Goal: Task Accomplishment & Management: Complete application form

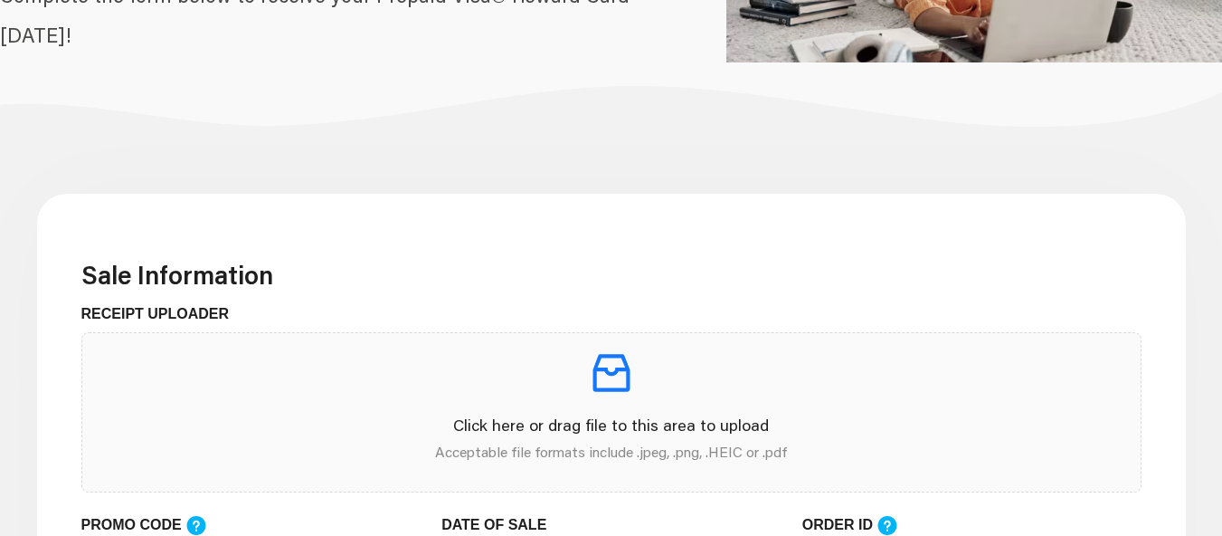
scroll to position [452, 0]
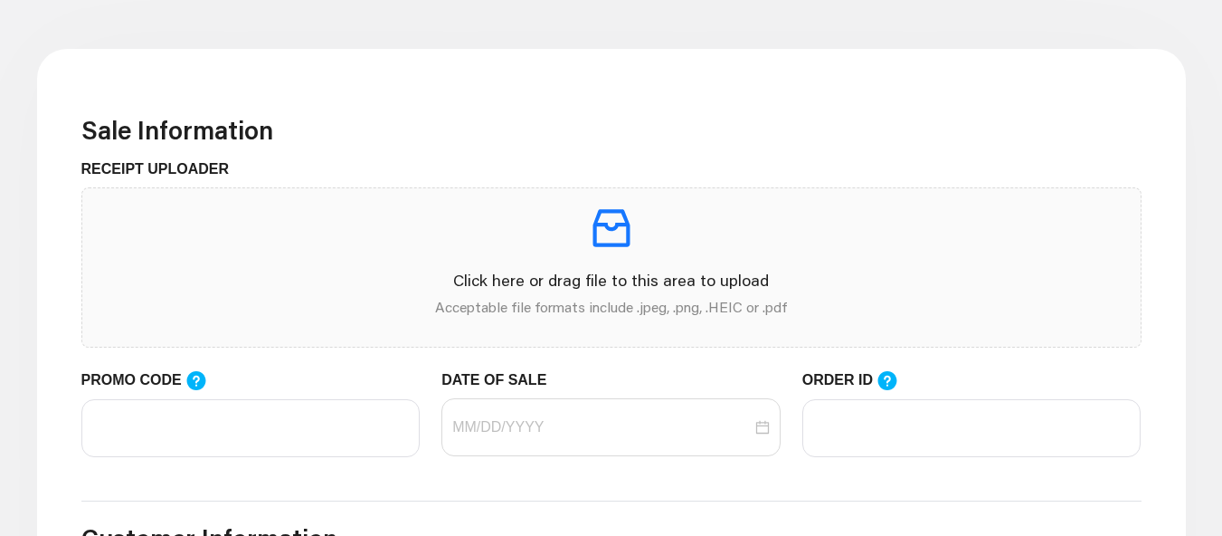
scroll to position [452, 0]
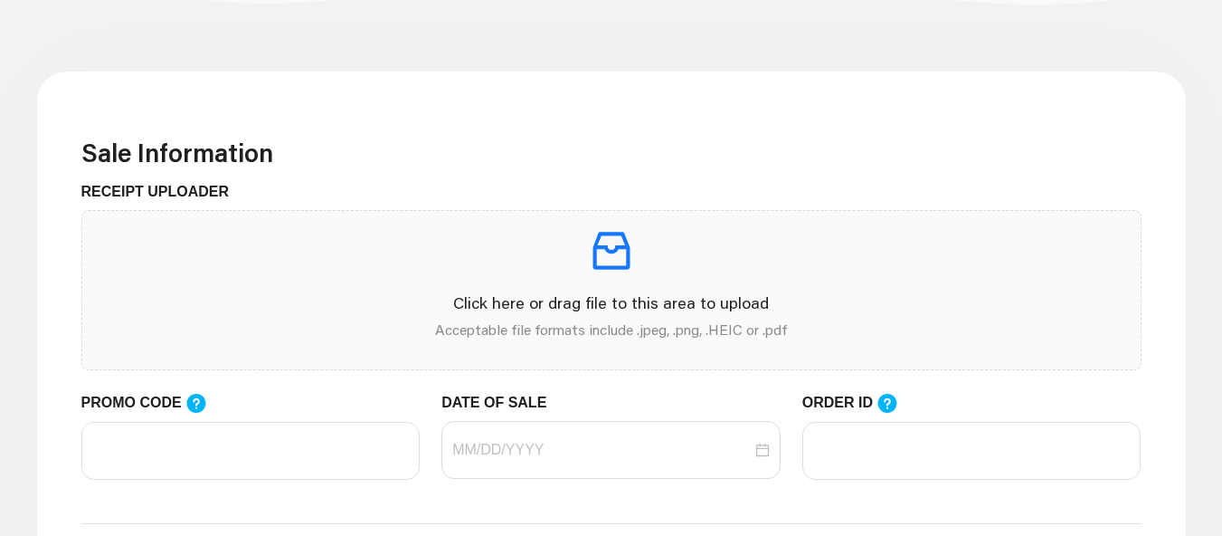
scroll to position [543, 0]
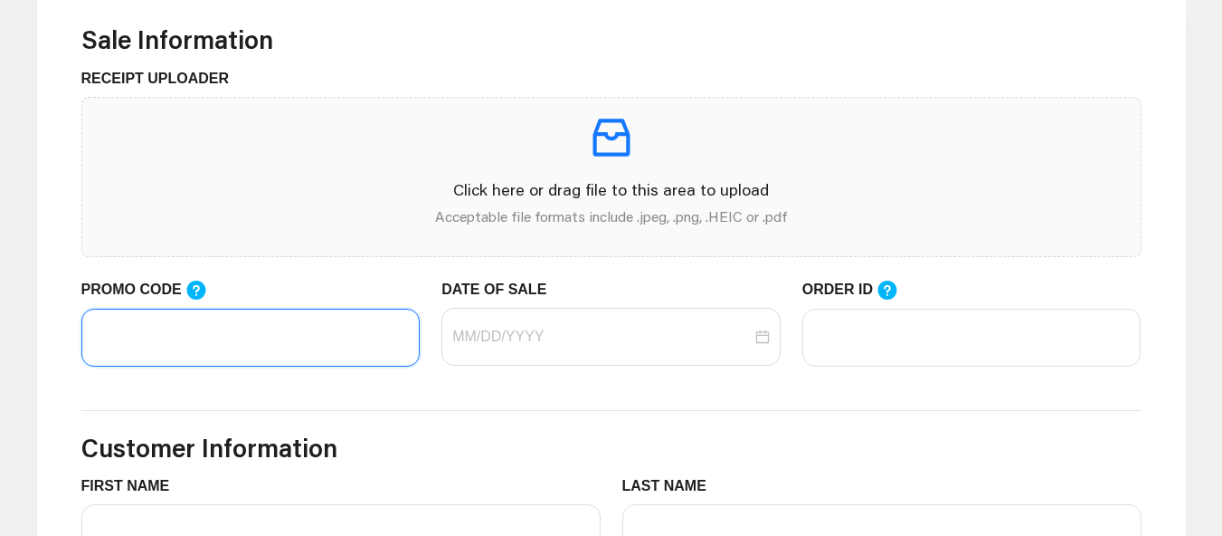
click at [221, 347] on input "PROMO CODE" at bounding box center [250, 338] width 339 height 58
paste input "Testing02"
type input "Testing02"
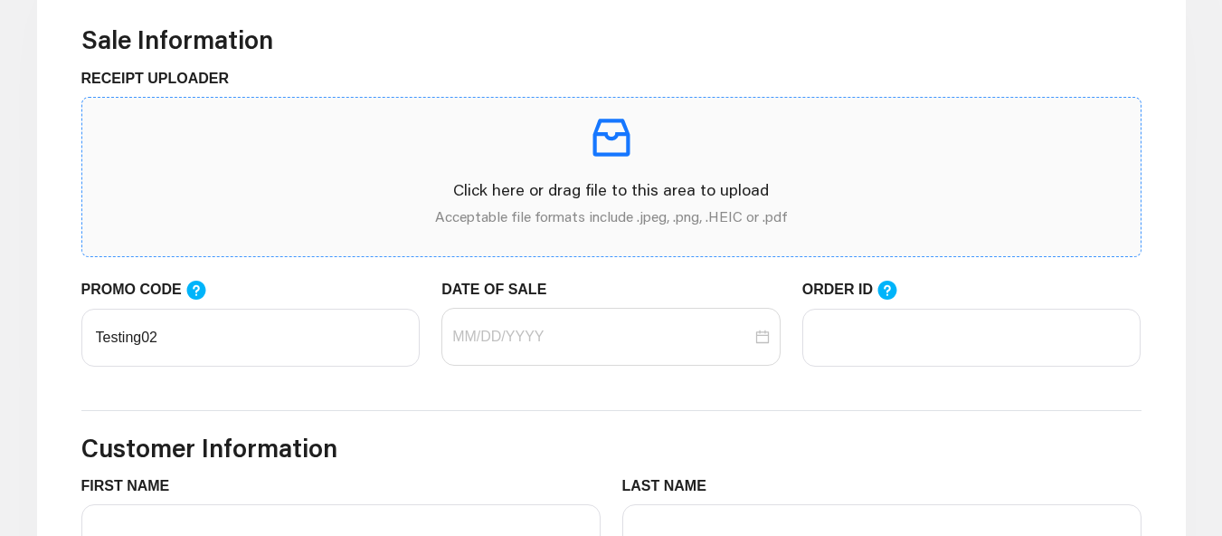
click at [396, 193] on p "Click here or drag file to this area to upload" at bounding box center [612, 189] width 1030 height 24
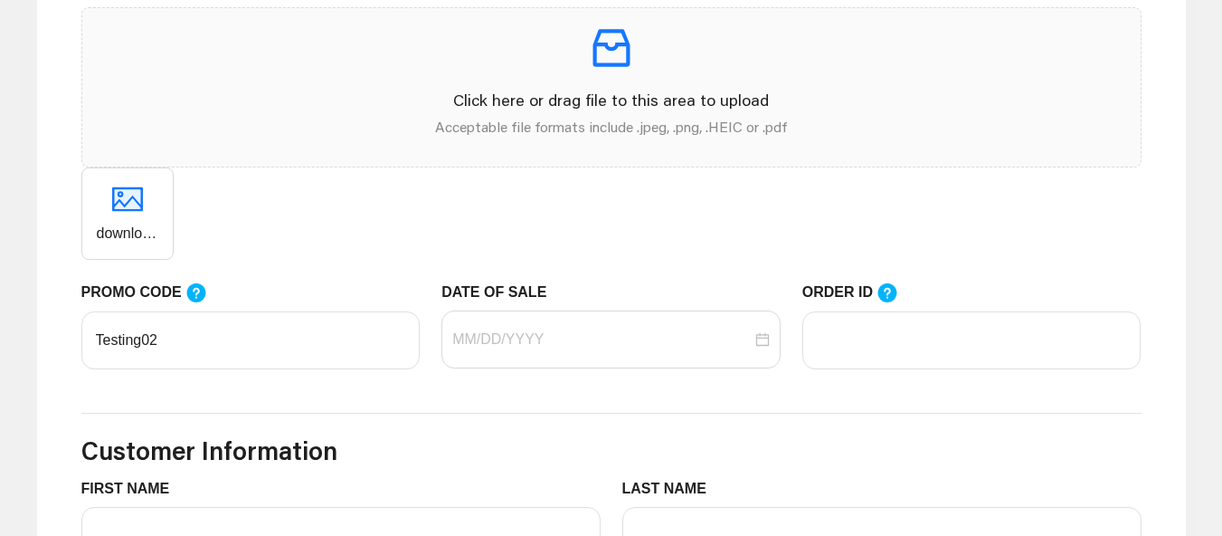
scroll to position [633, 0]
click at [537, 351] on div at bounding box center [610, 338] width 339 height 58
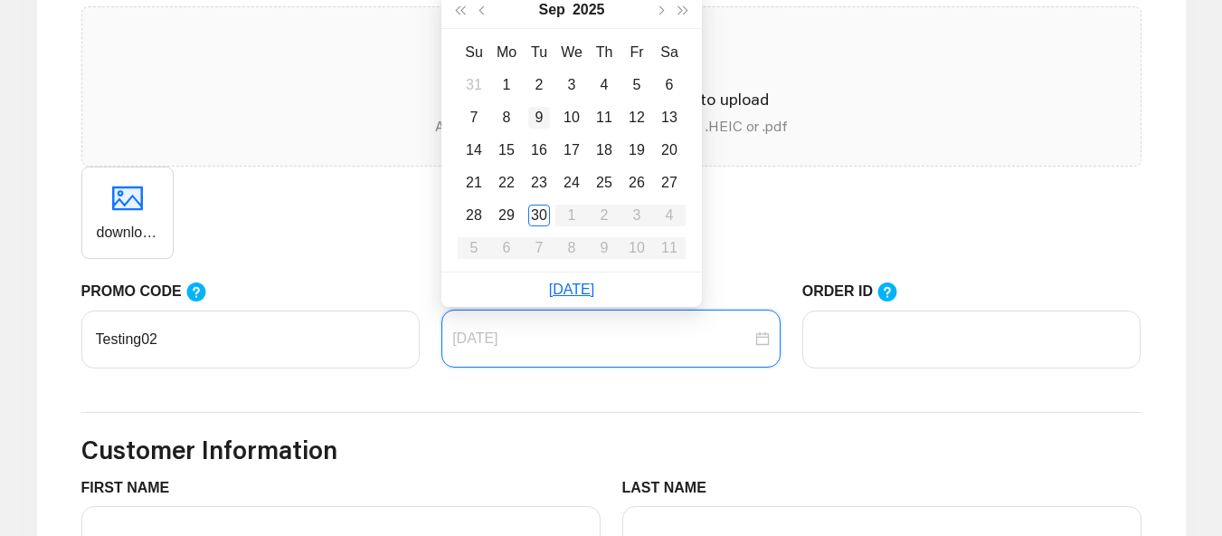
type input "[DATE]"
click at [544, 114] on div "9" at bounding box center [539, 118] width 22 height 22
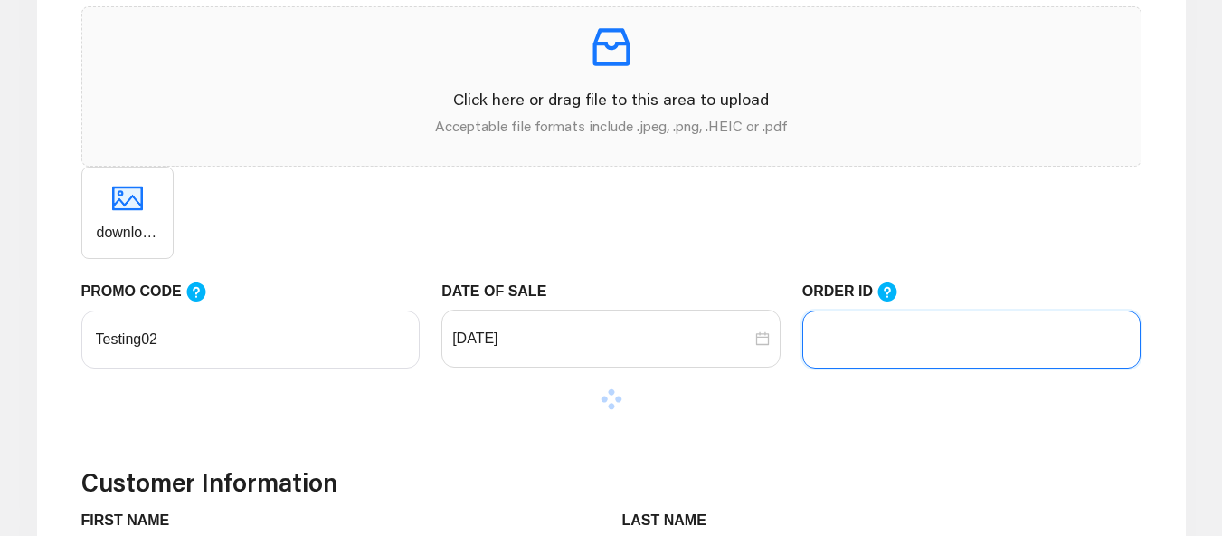
click at [878, 328] on input "ORDER ID" at bounding box center [971, 339] width 339 height 58
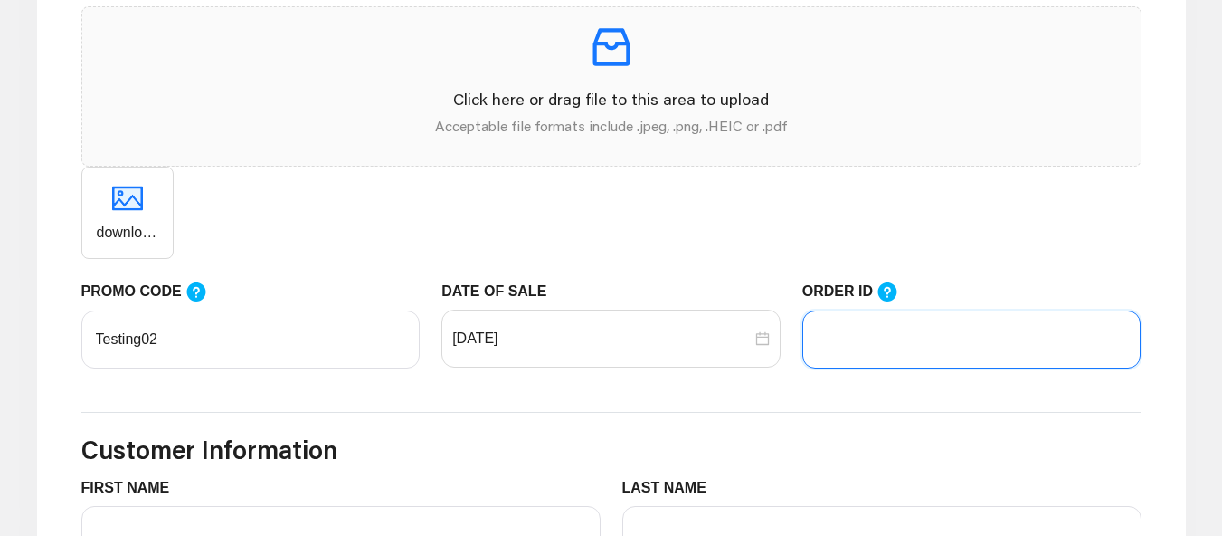
type input "100"
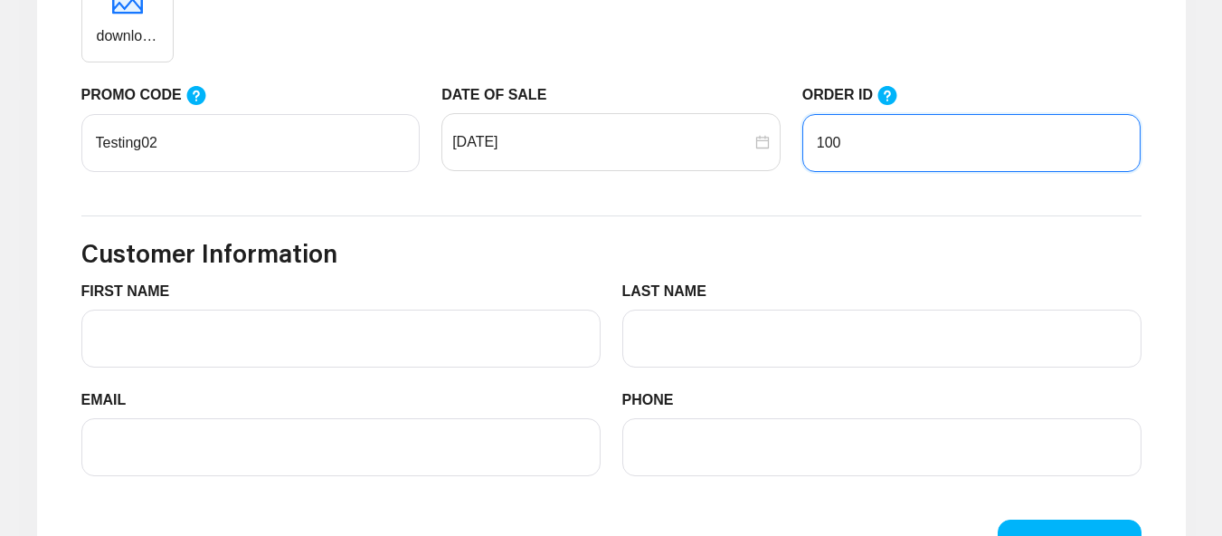
scroll to position [905, 0]
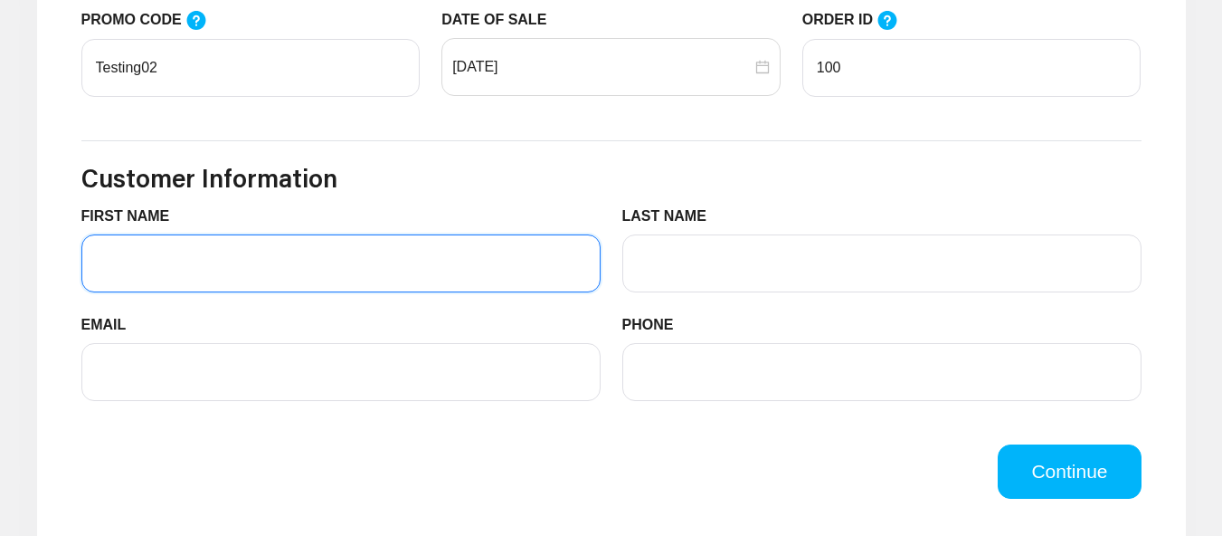
click at [268, 240] on input "FIRST NAME" at bounding box center [340, 263] width 519 height 58
type input "Huzaifa"
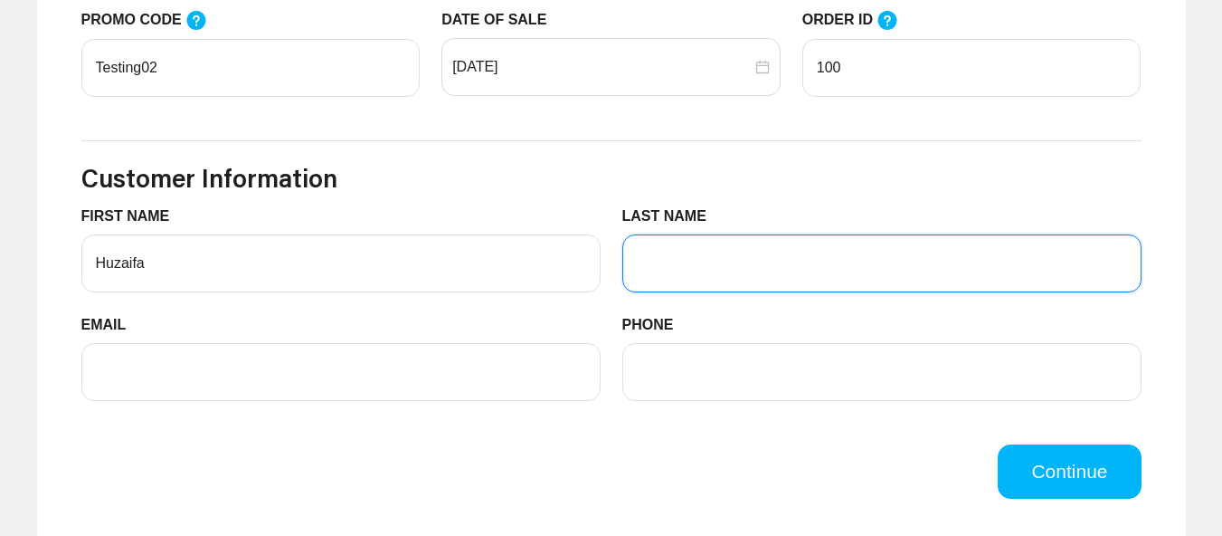
type input "Pimpari"
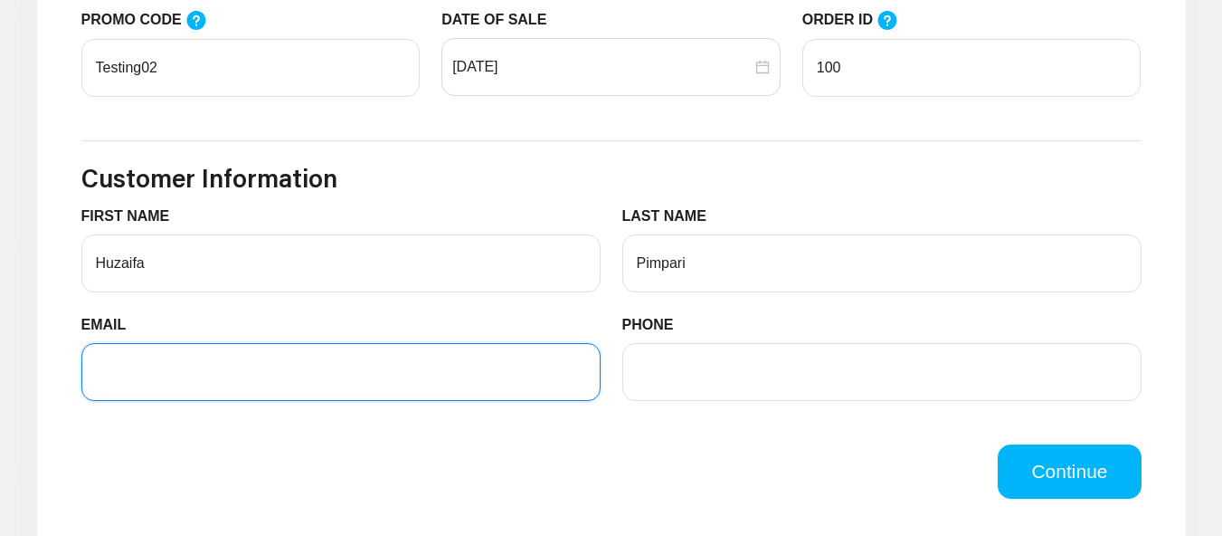
type input "[EMAIL_ADDRESS][DOMAIN_NAME]"
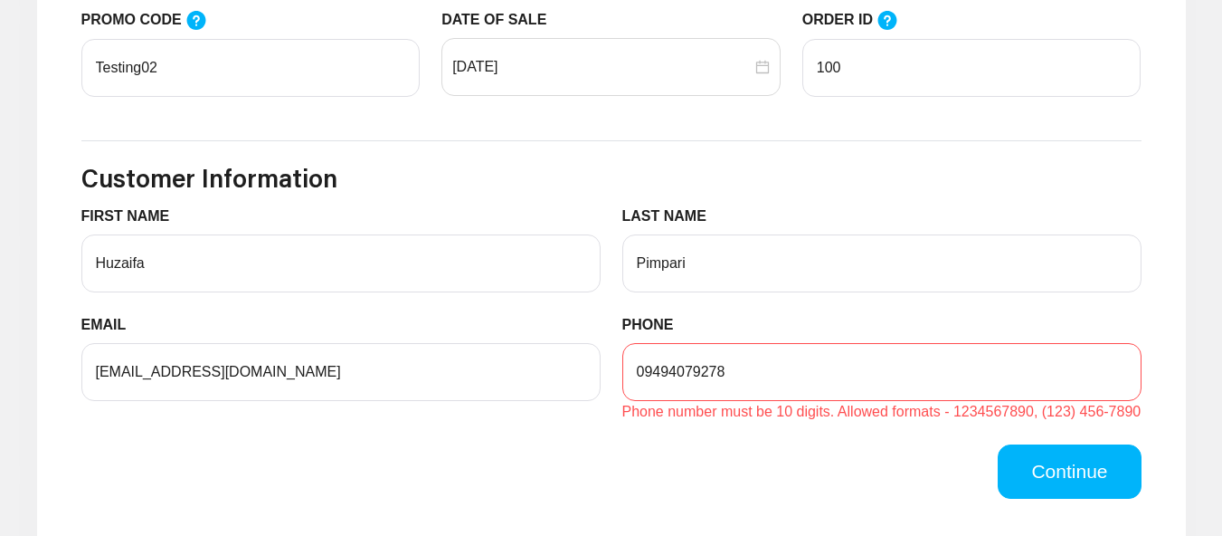
click at [458, 439] on div "Continue" at bounding box center [612, 460] width 1082 height 76
click at [648, 372] on input "09494079278" at bounding box center [881, 372] width 519 height 58
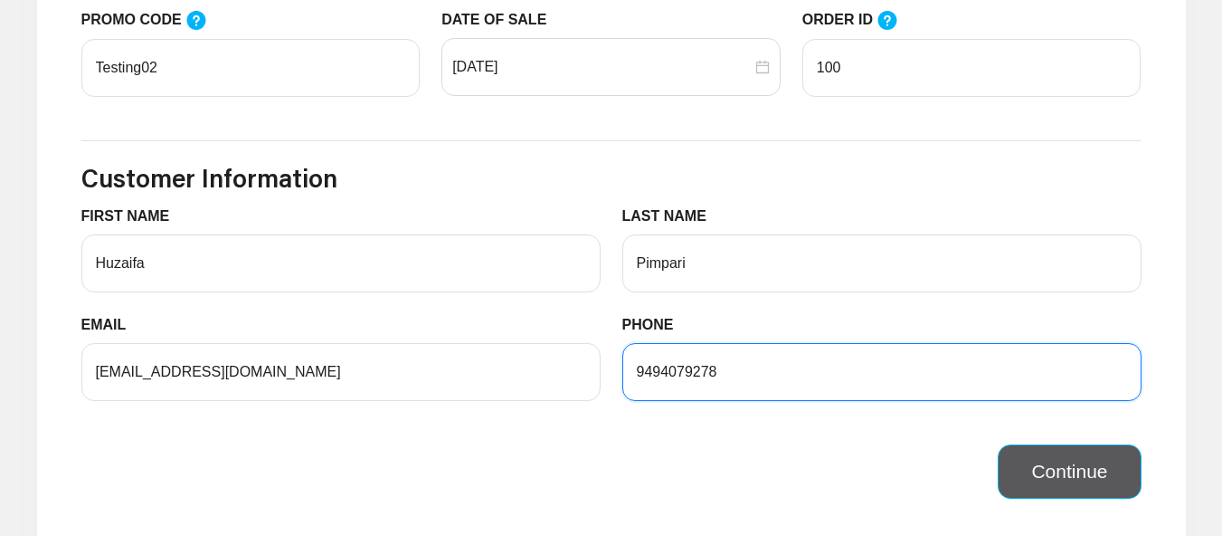
type input "9494079278"
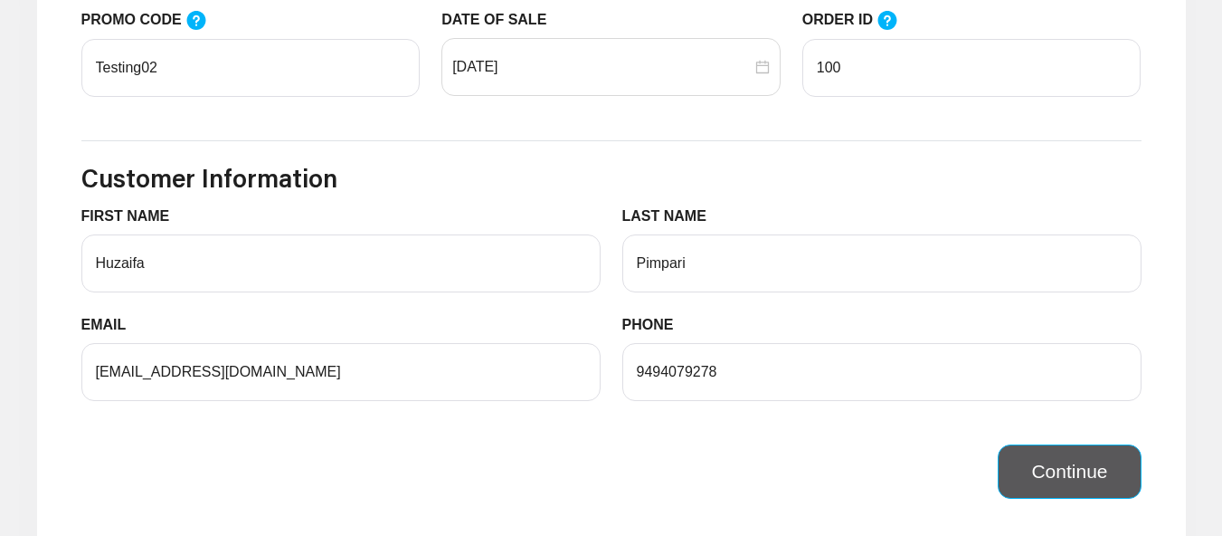
click at [1006, 455] on button "Continue" at bounding box center [1069, 471] width 143 height 54
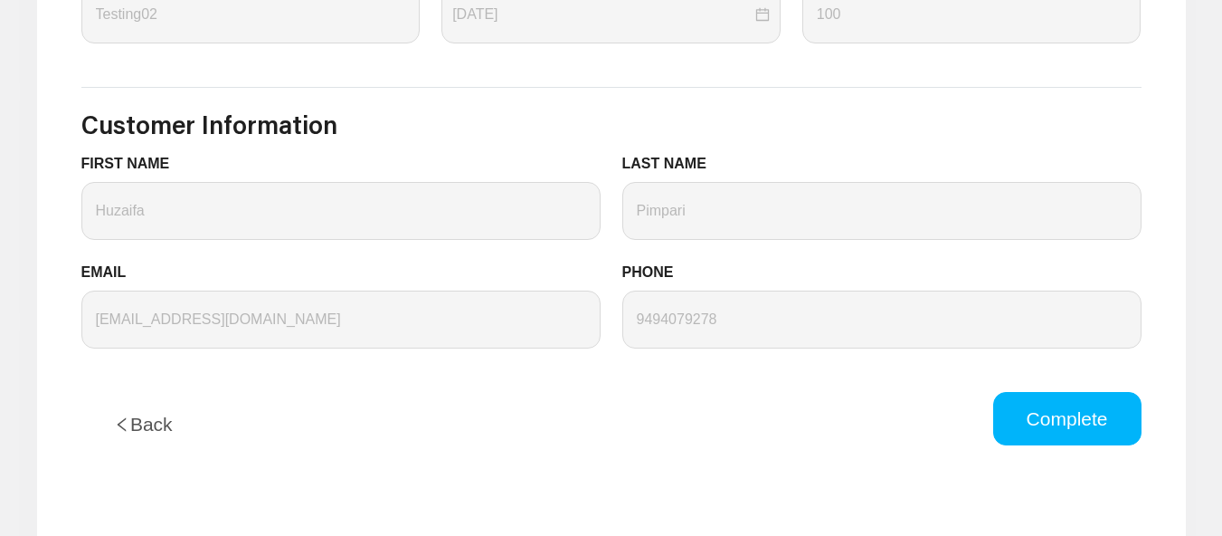
scroll to position [995, 0]
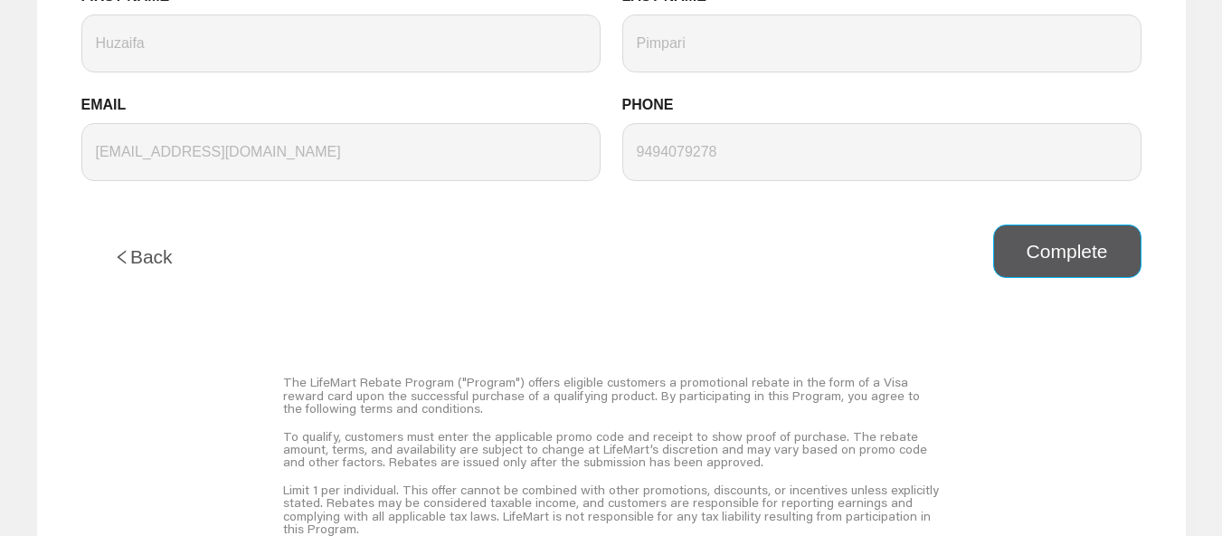
click at [1059, 254] on button "Complete" at bounding box center [1067, 251] width 148 height 54
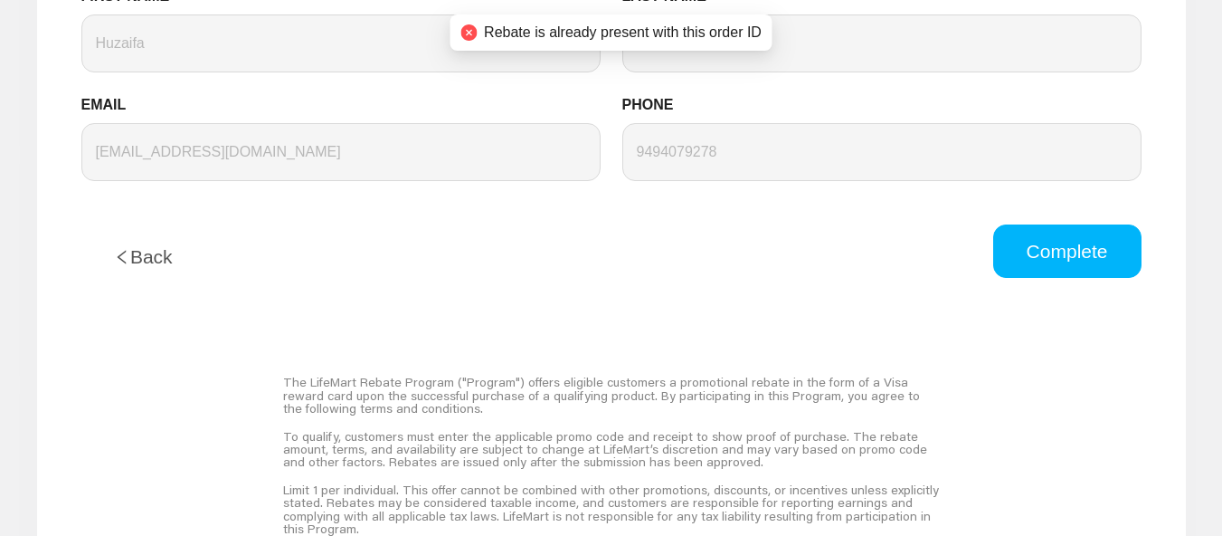
click at [128, 250] on icon "left" at bounding box center [122, 257] width 16 height 16
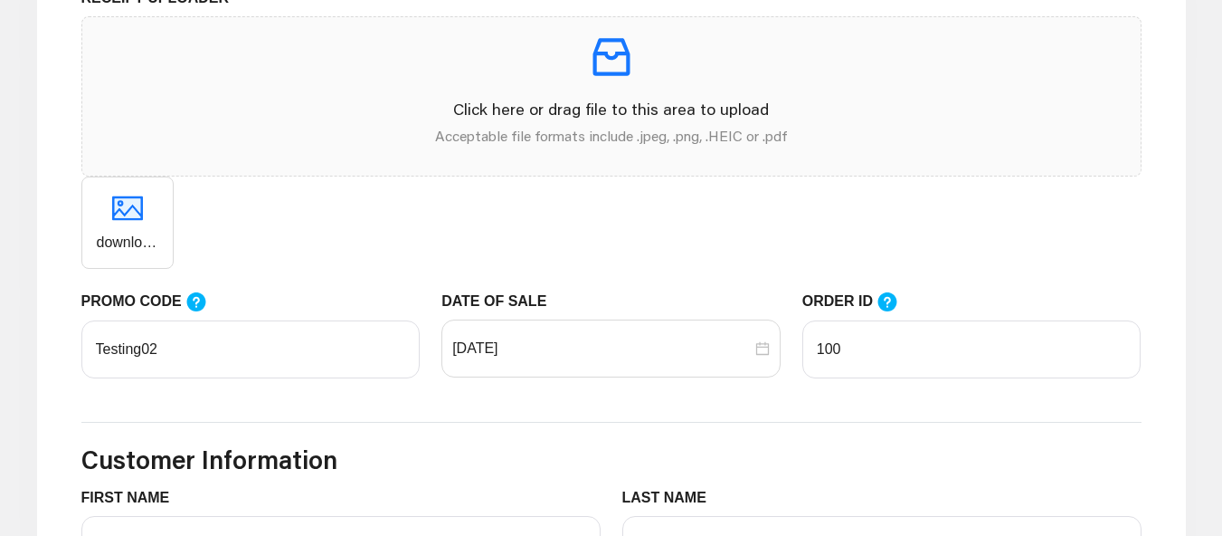
scroll to position [633, 0]
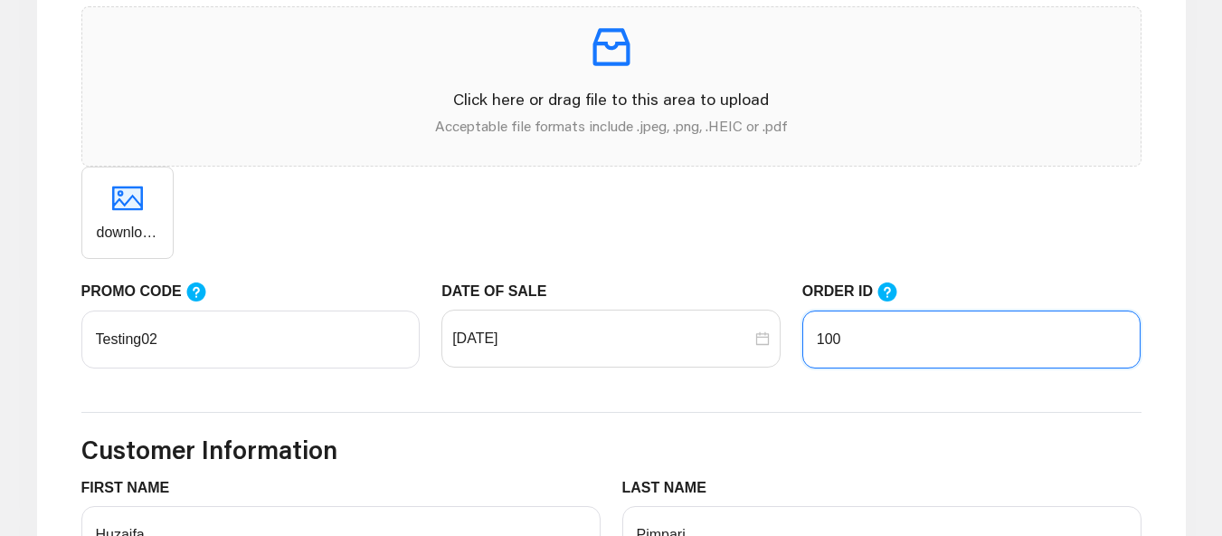
click at [885, 346] on input "100" at bounding box center [971, 339] width 339 height 58
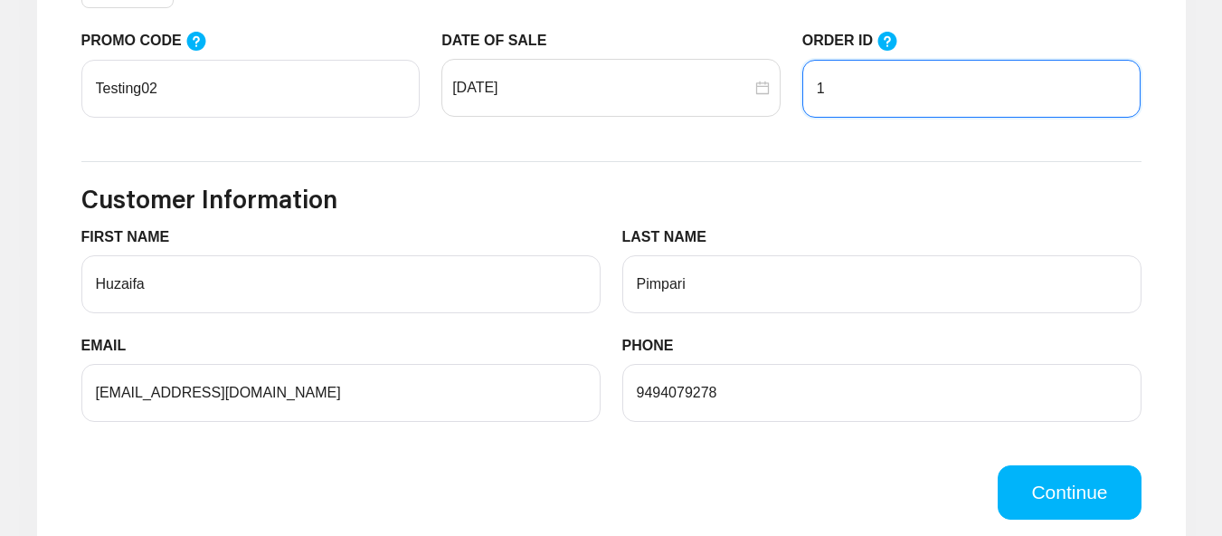
scroll to position [1176, 0]
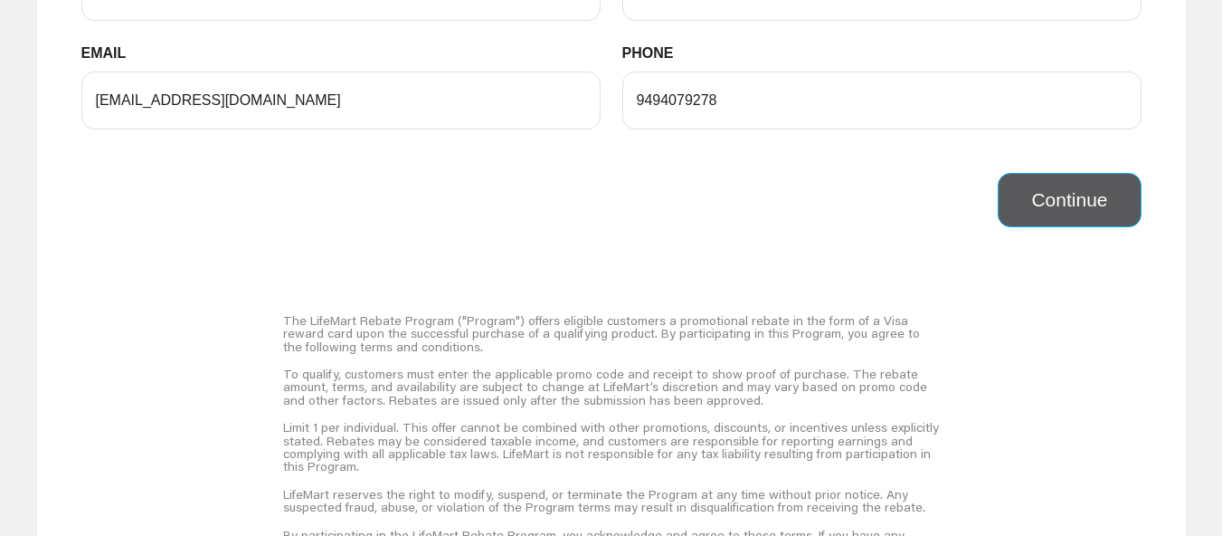
type input "1"
click at [1069, 199] on button "Continue" at bounding box center [1069, 200] width 143 height 54
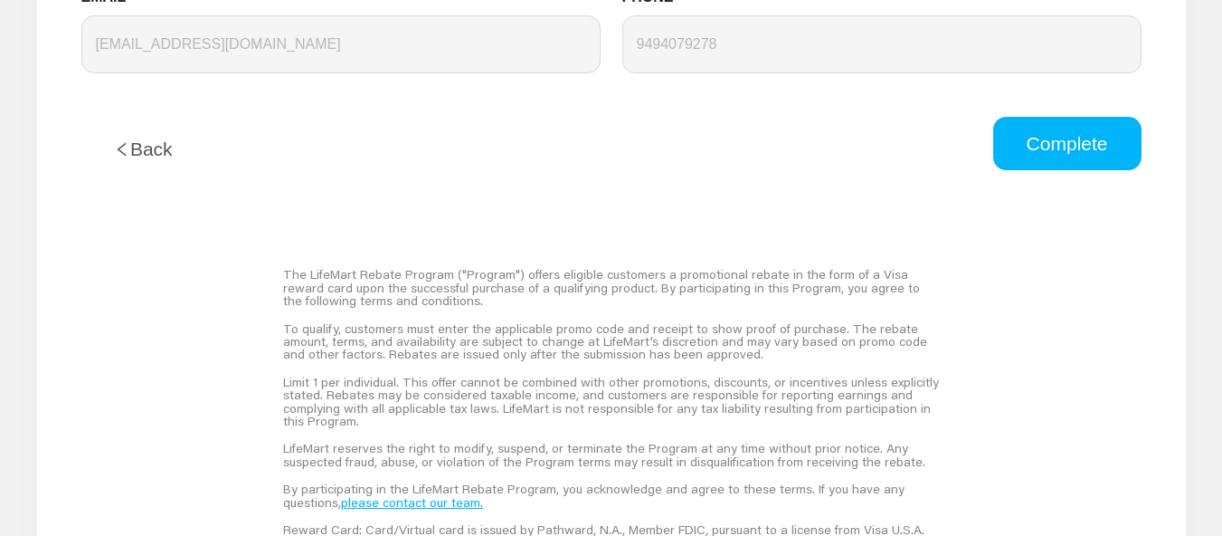
scroll to position [1088, 0]
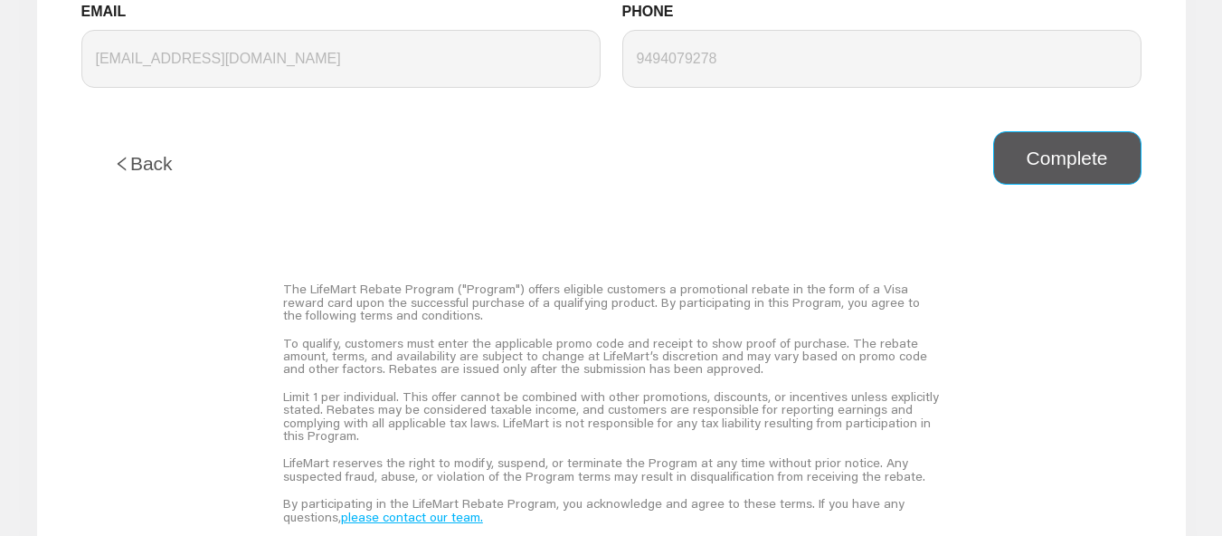
click at [1077, 172] on button "Complete" at bounding box center [1067, 158] width 148 height 54
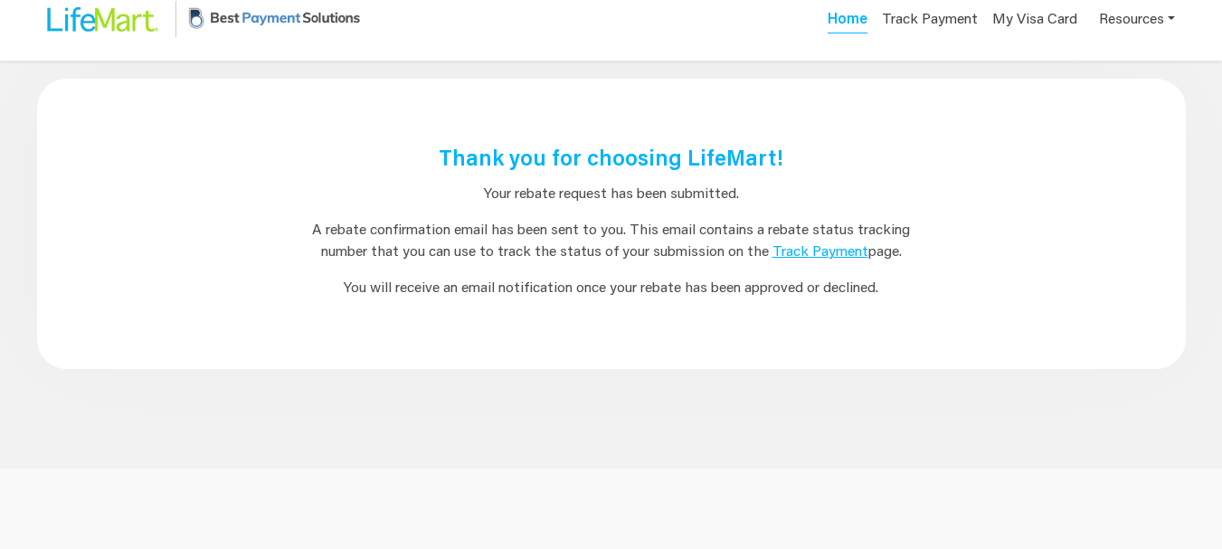
scroll to position [0, 0]
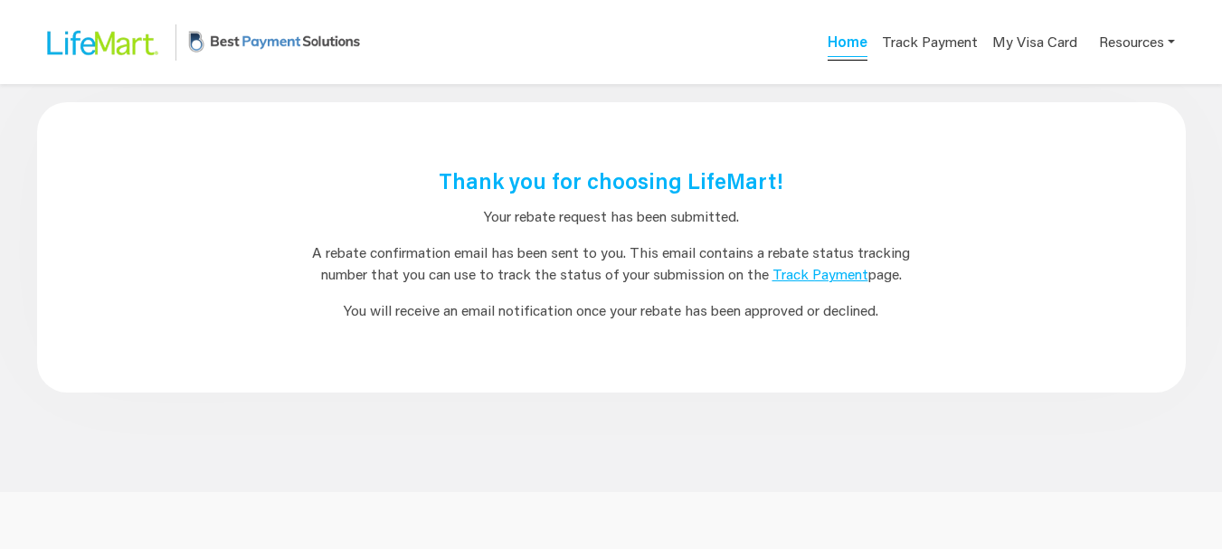
click at [858, 42] on link "Home" at bounding box center [848, 44] width 40 height 25
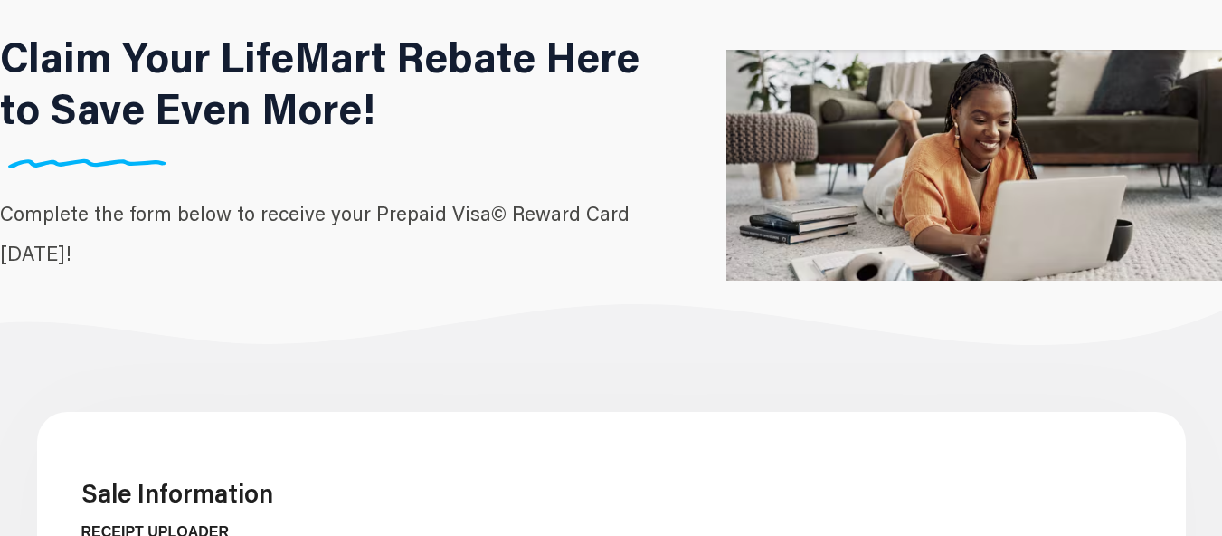
scroll to position [362, 0]
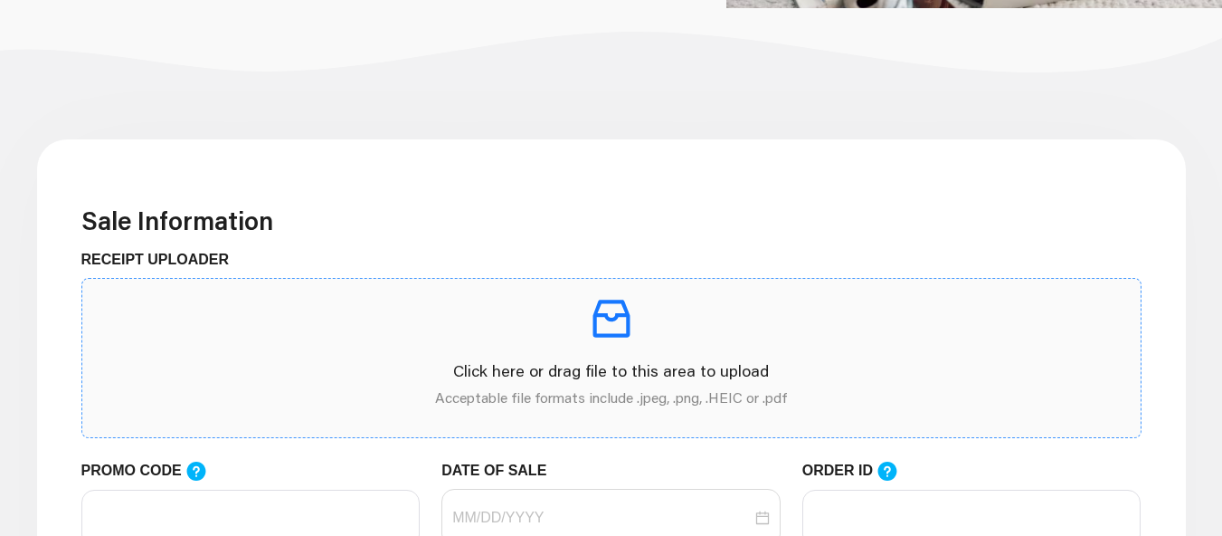
click at [495, 347] on div "Click here or drag file to this area to upload Acceptable file formats include …" at bounding box center [612, 357] width 1030 height 129
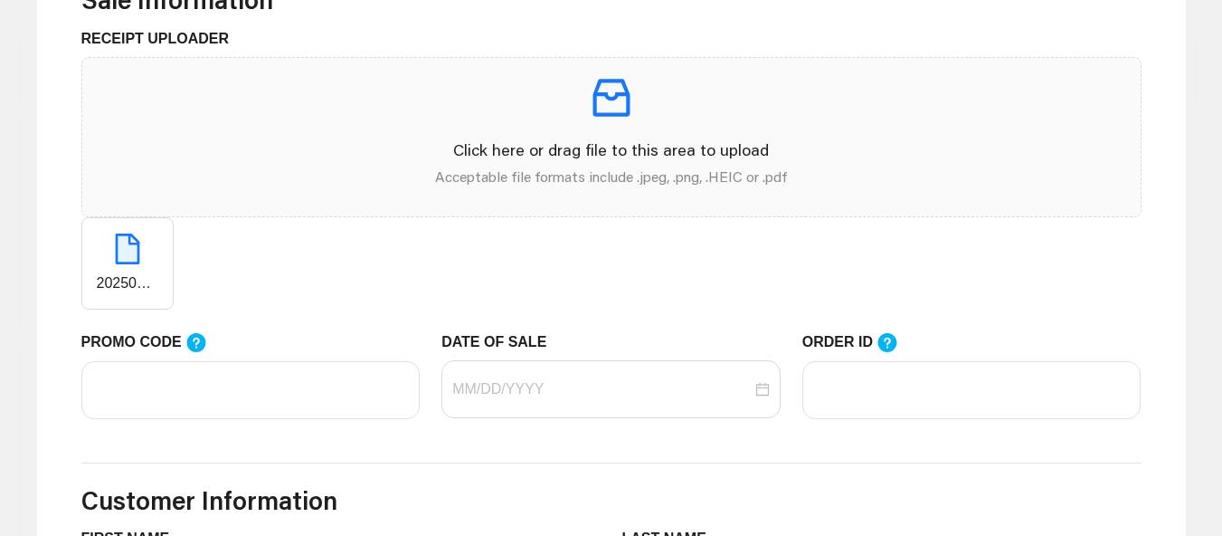
scroll to position [633, 0]
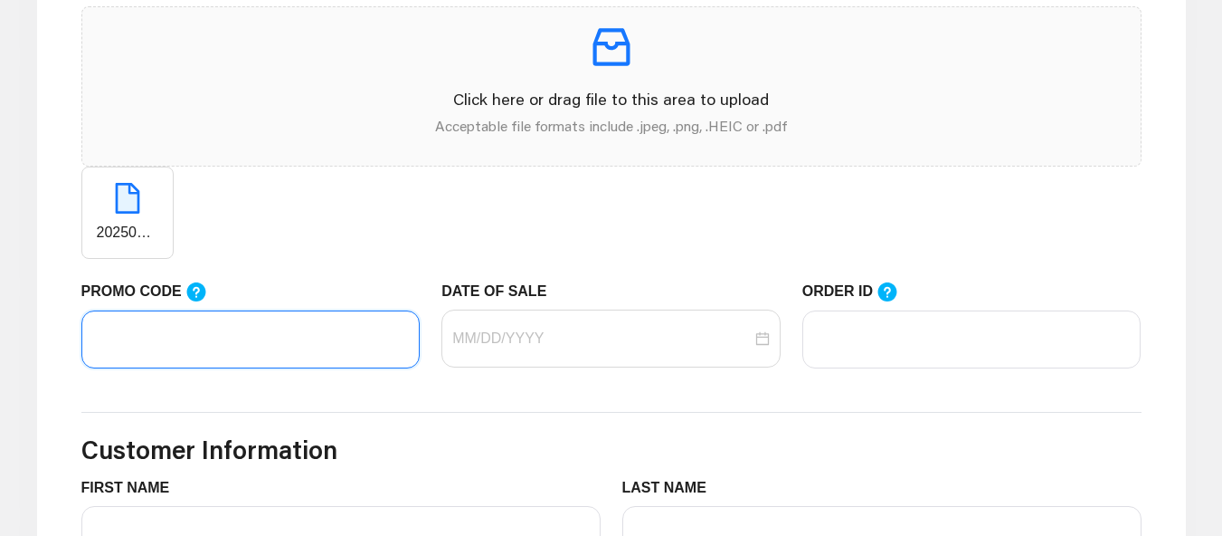
click at [236, 341] on input "PROMO CODE" at bounding box center [250, 339] width 339 height 58
paste input "Testing02"
type input "Testing02"
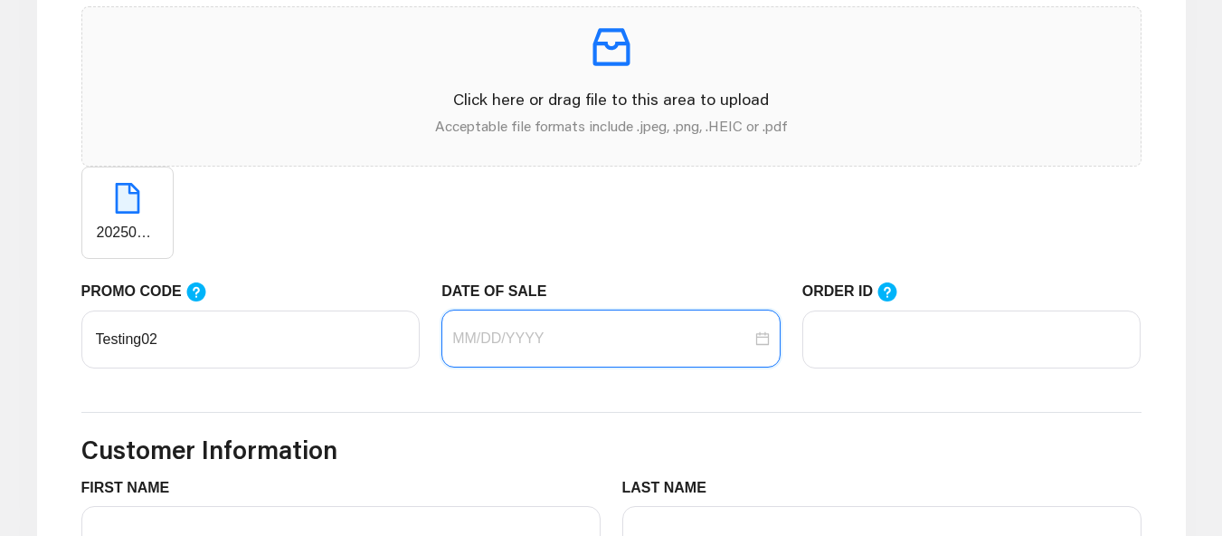
click at [467, 348] on input "DATE OF SALE" at bounding box center [601, 339] width 299 height 22
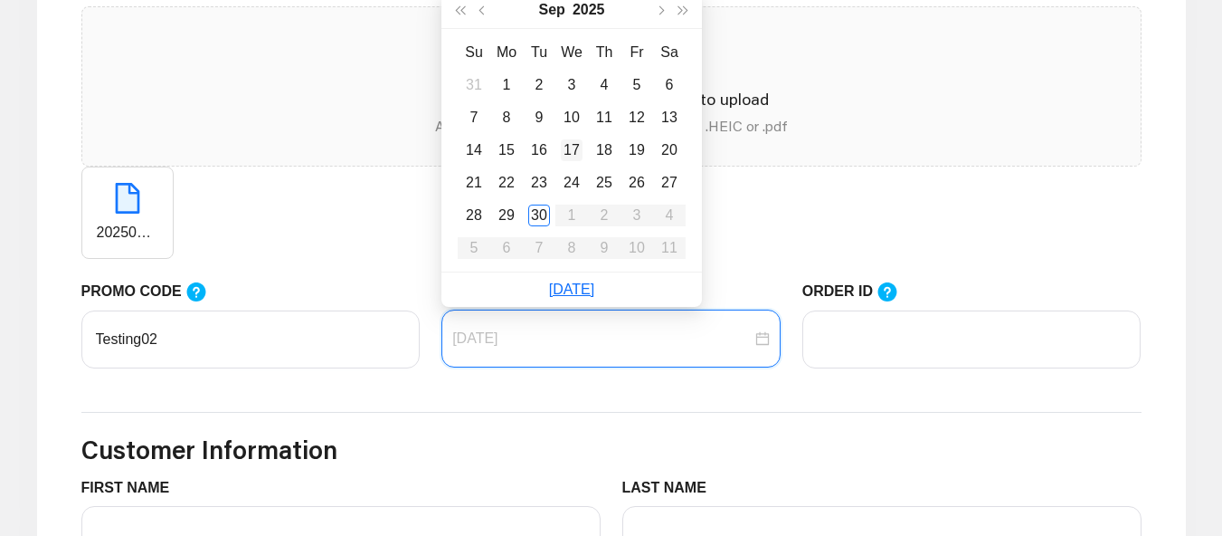
type input "09/17/2025"
click at [569, 160] on div "17" at bounding box center [572, 150] width 22 height 22
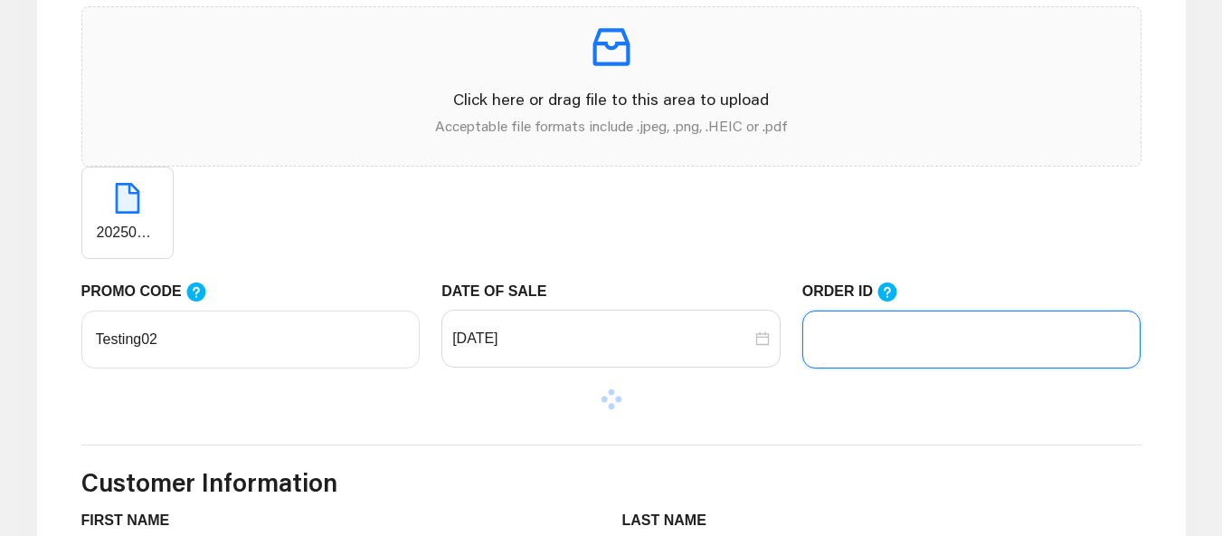
click at [863, 332] on input "ORDER ID" at bounding box center [971, 339] width 339 height 58
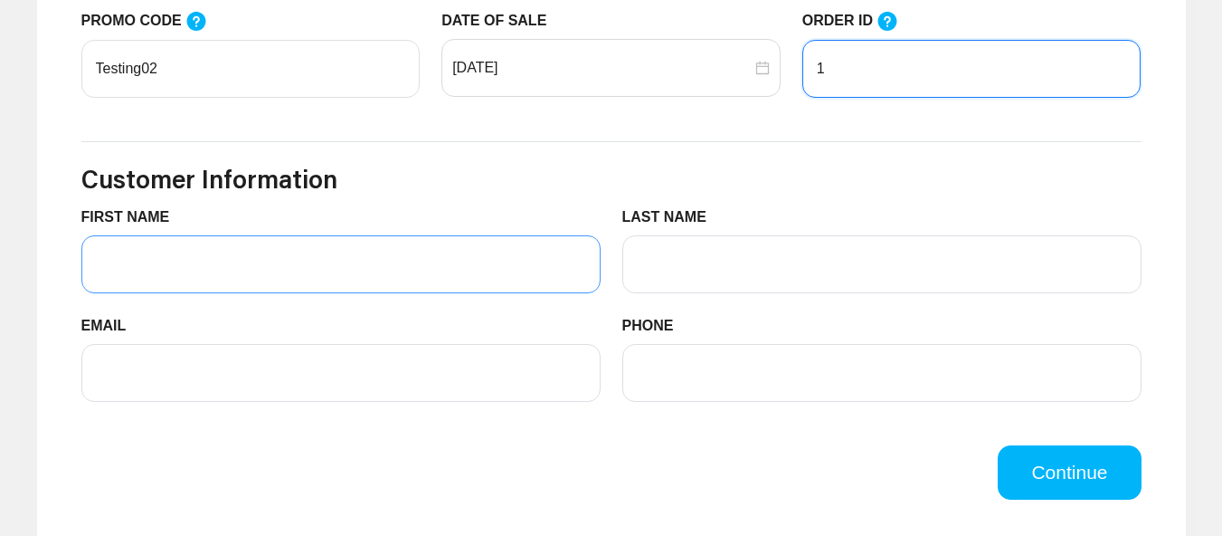
scroll to position [905, 0]
type input "12"
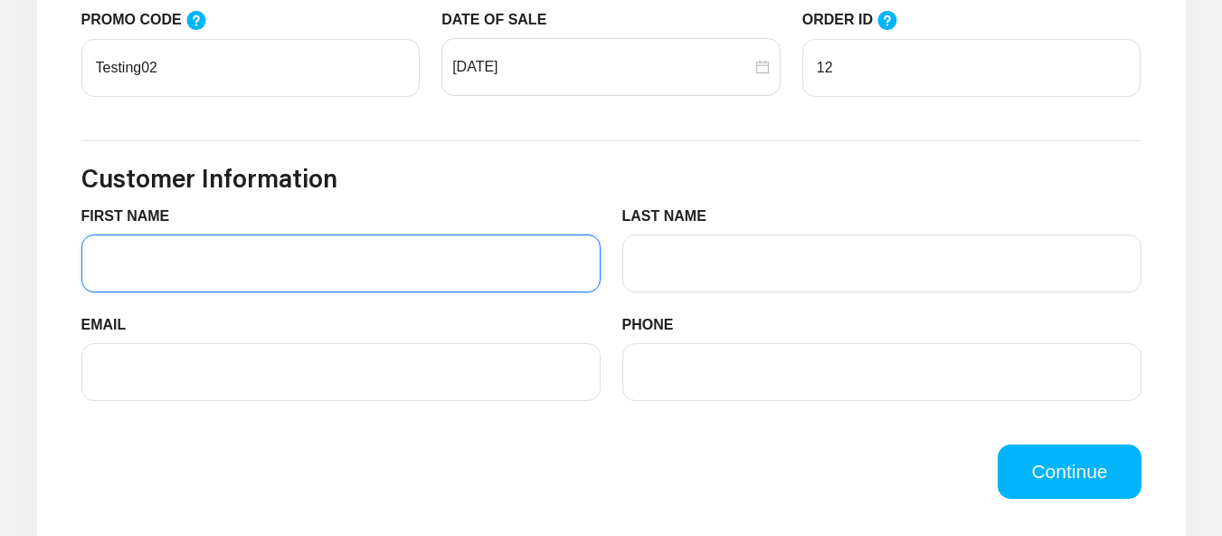
click at [248, 282] on input "FIRST NAME" at bounding box center [340, 263] width 519 height 58
type input "Huzaifa"
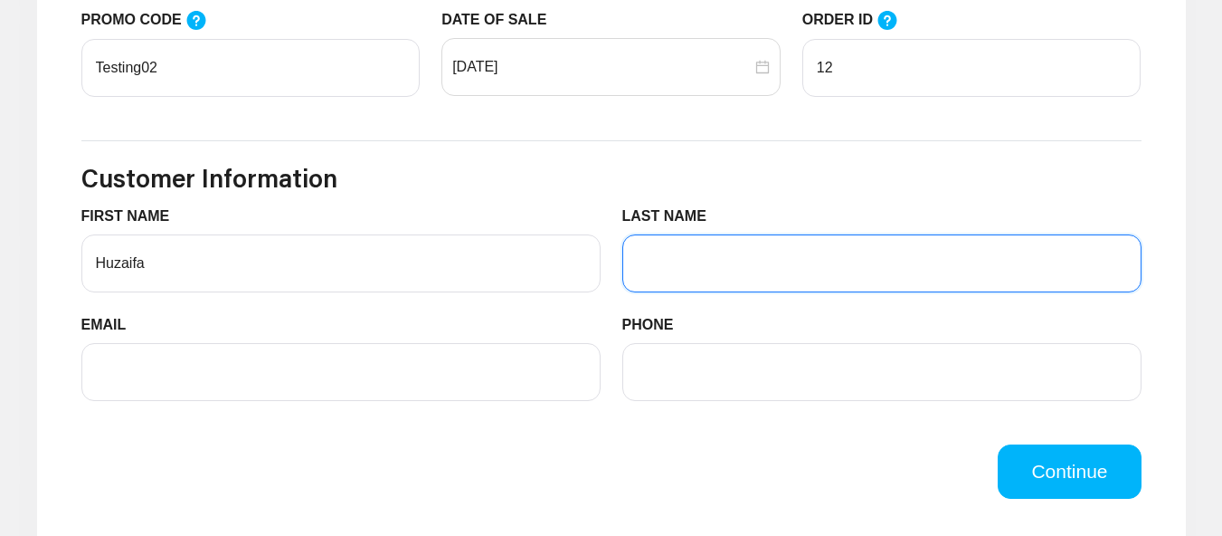
type input "Pimpari"
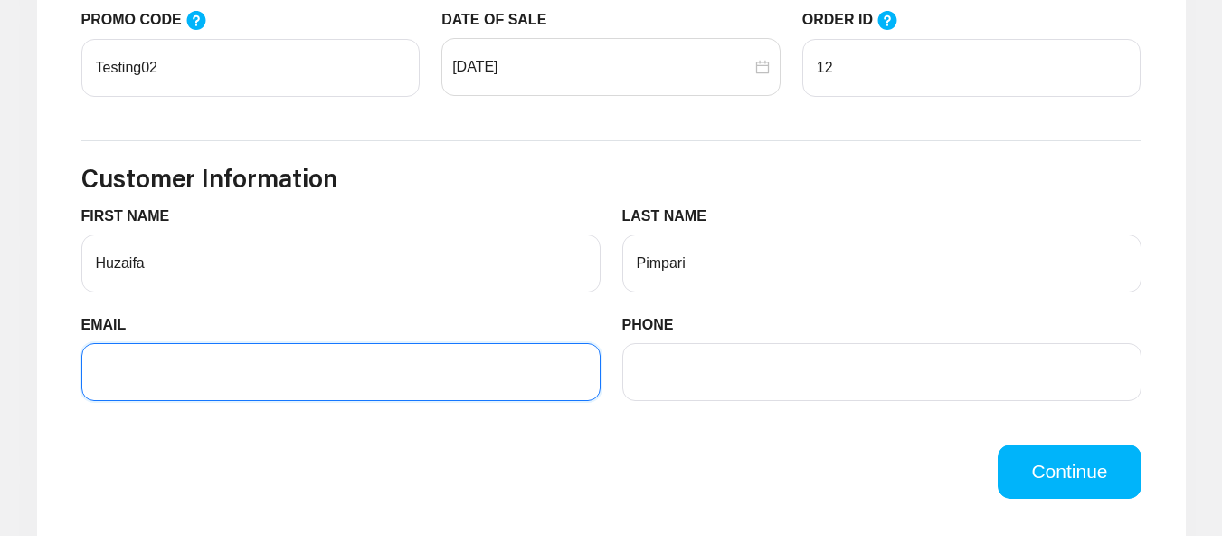
type input "[EMAIL_ADDRESS][DOMAIN_NAME]"
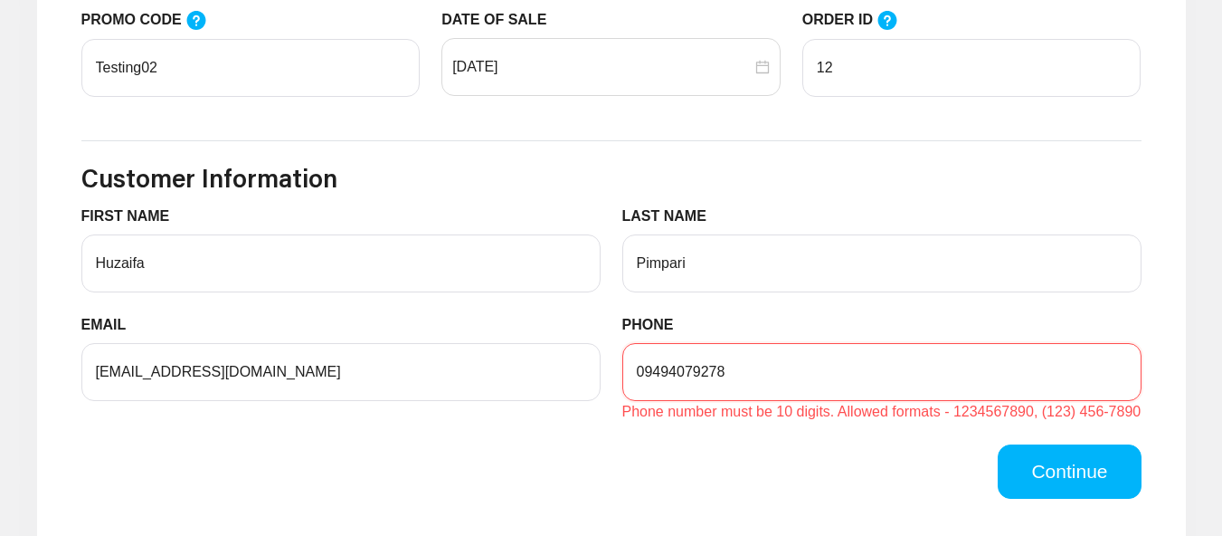
click at [657, 374] on input "09494079278" at bounding box center [881, 372] width 519 height 58
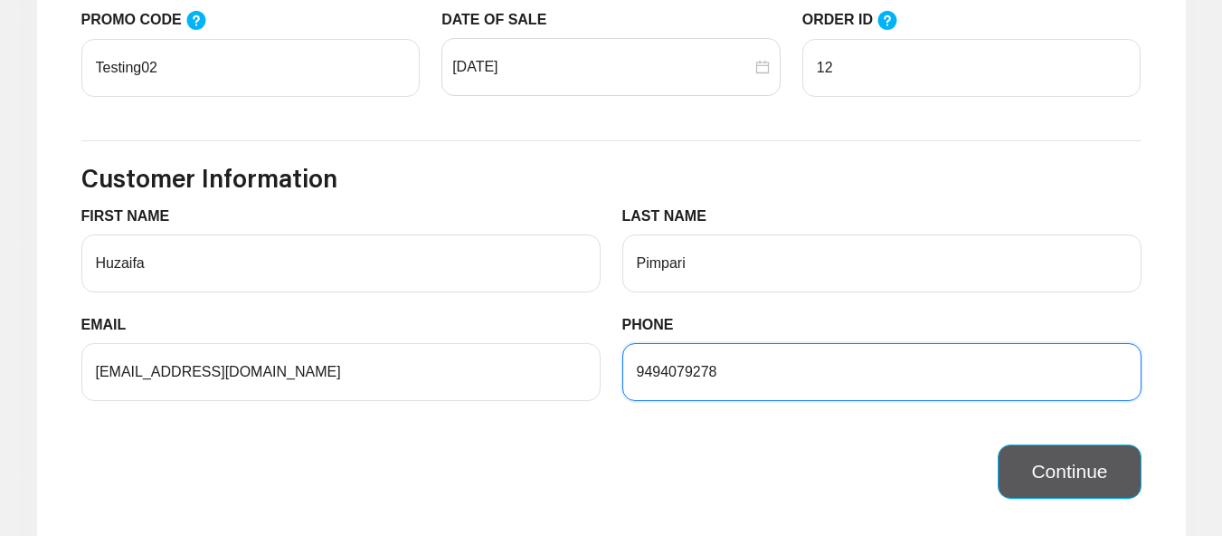
type input "9494079278"
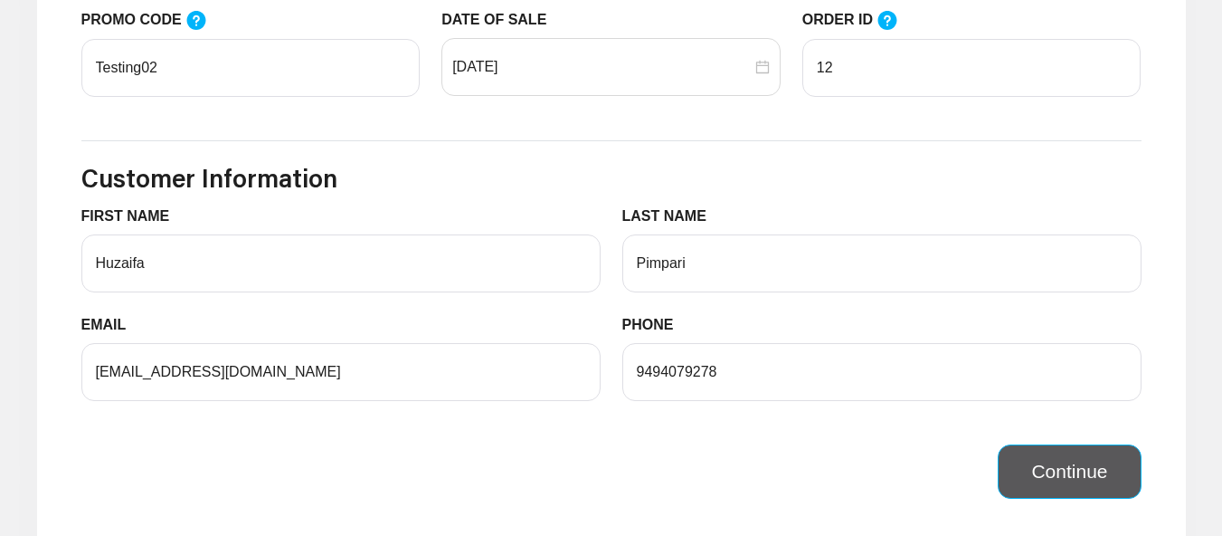
click at [1094, 470] on button "Continue" at bounding box center [1069, 471] width 143 height 54
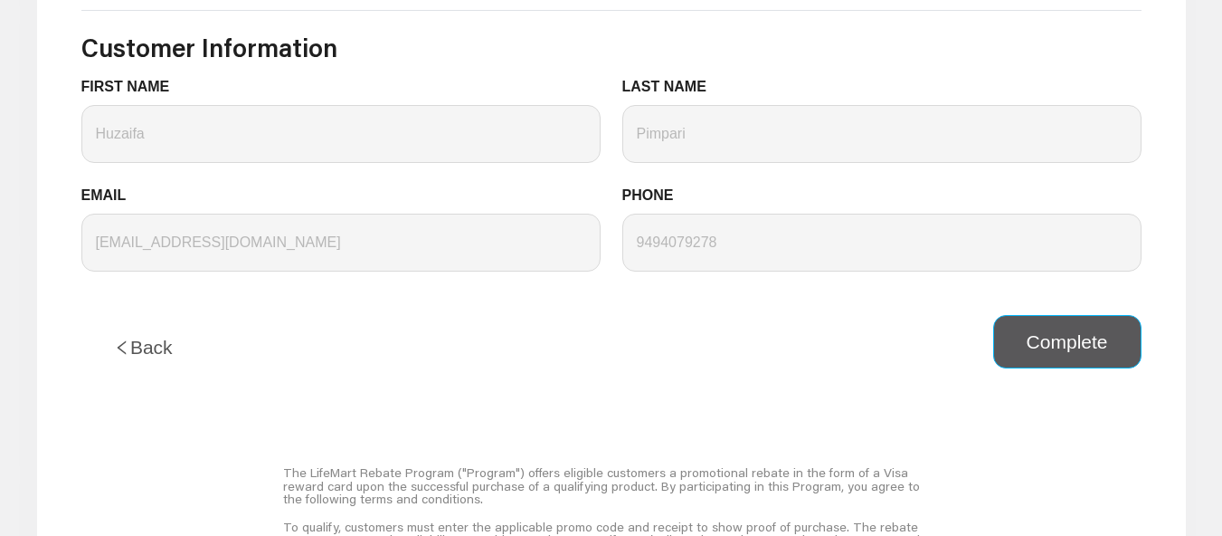
click at [1063, 361] on button "Complete" at bounding box center [1067, 342] width 148 height 54
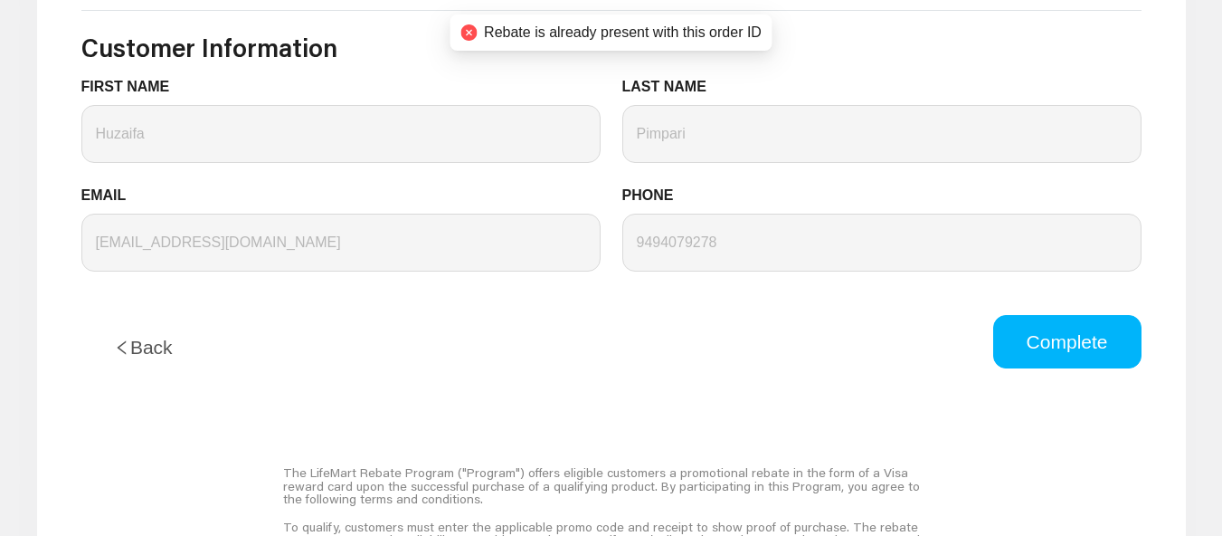
click at [145, 348] on button "Back" at bounding box center [143, 347] width 124 height 65
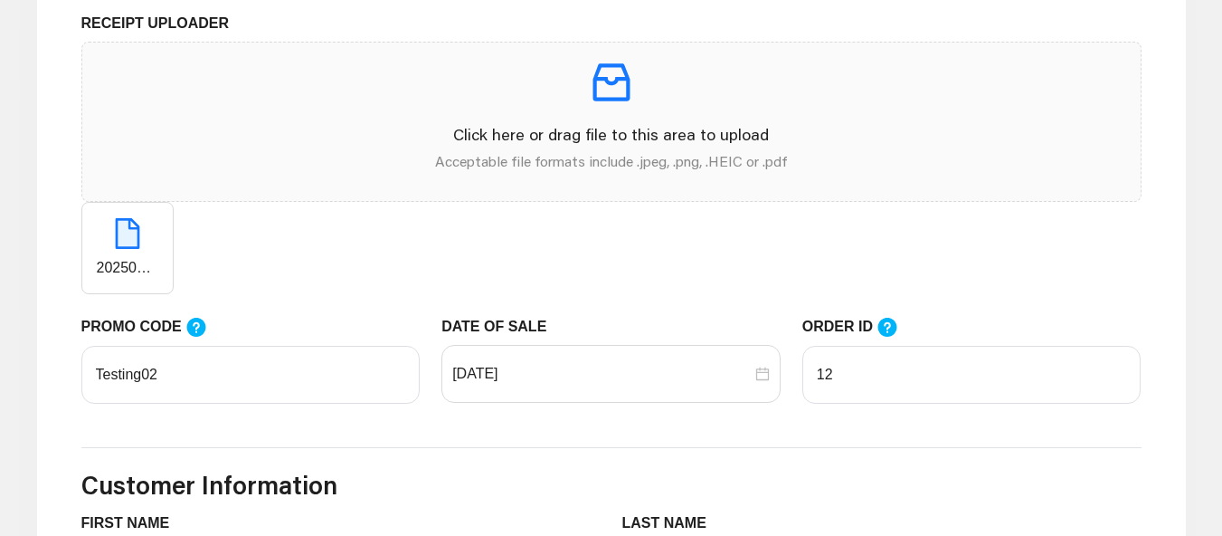
scroll to position [543, 0]
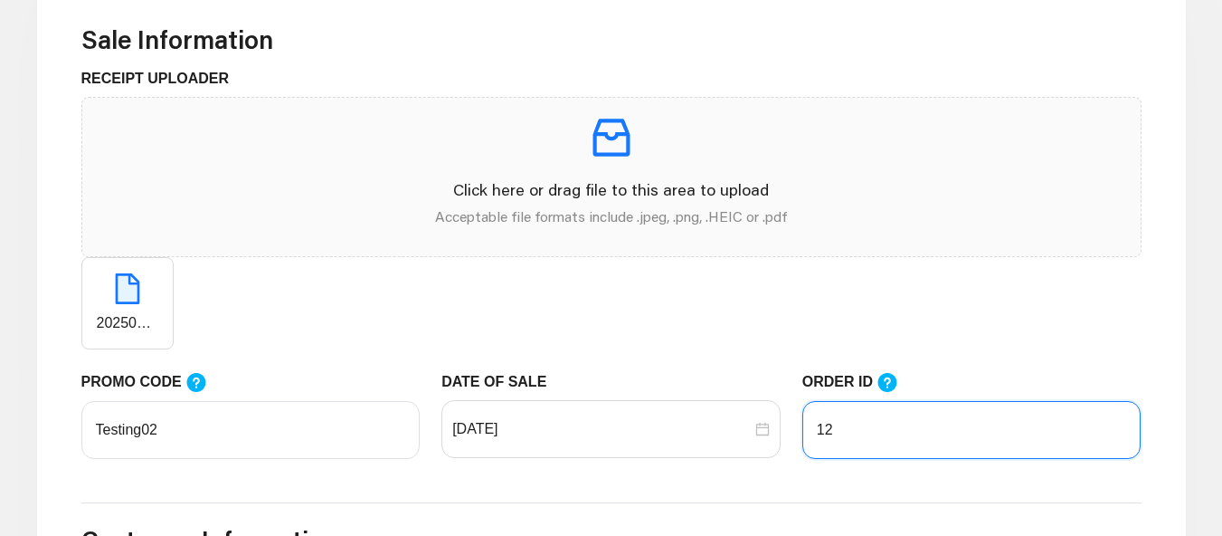
click at [879, 402] on input "12" at bounding box center [971, 430] width 339 height 58
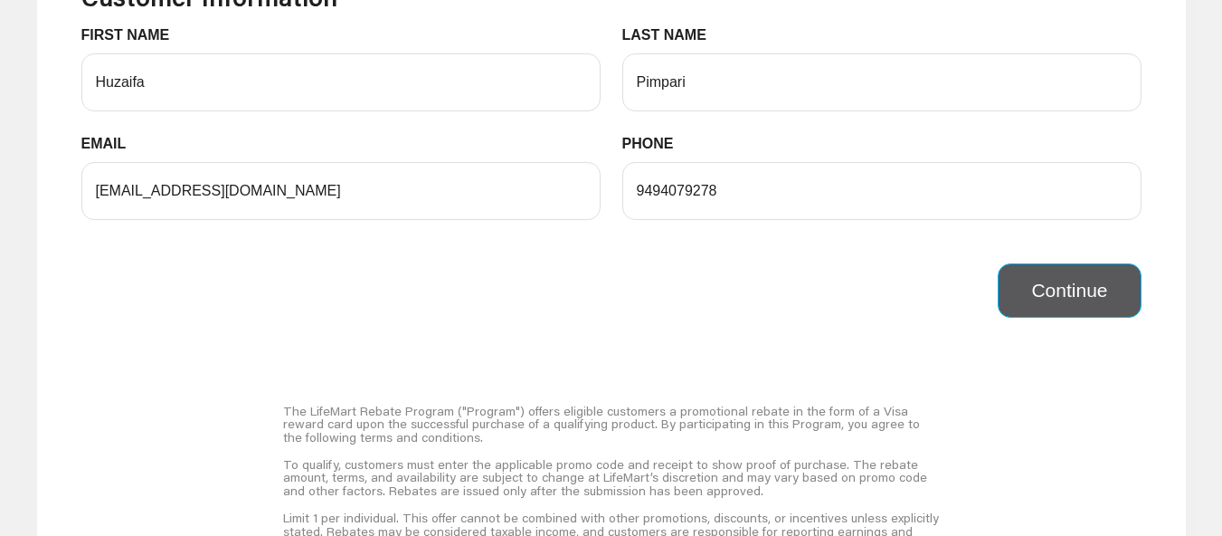
type input "111"
click at [1104, 286] on button "Continue" at bounding box center [1069, 290] width 143 height 54
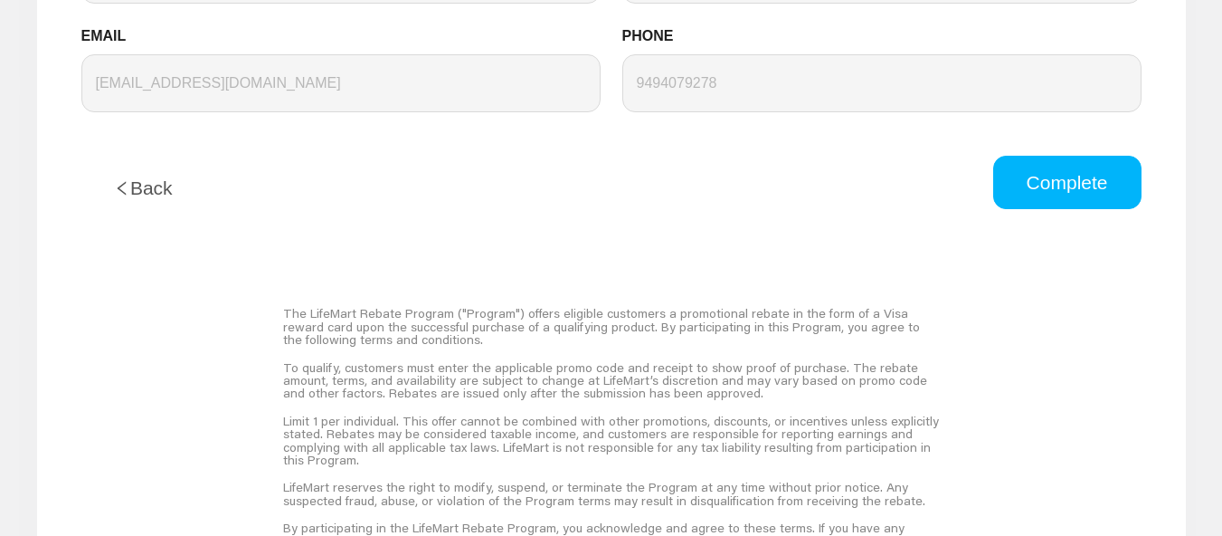
scroll to position [1087, 0]
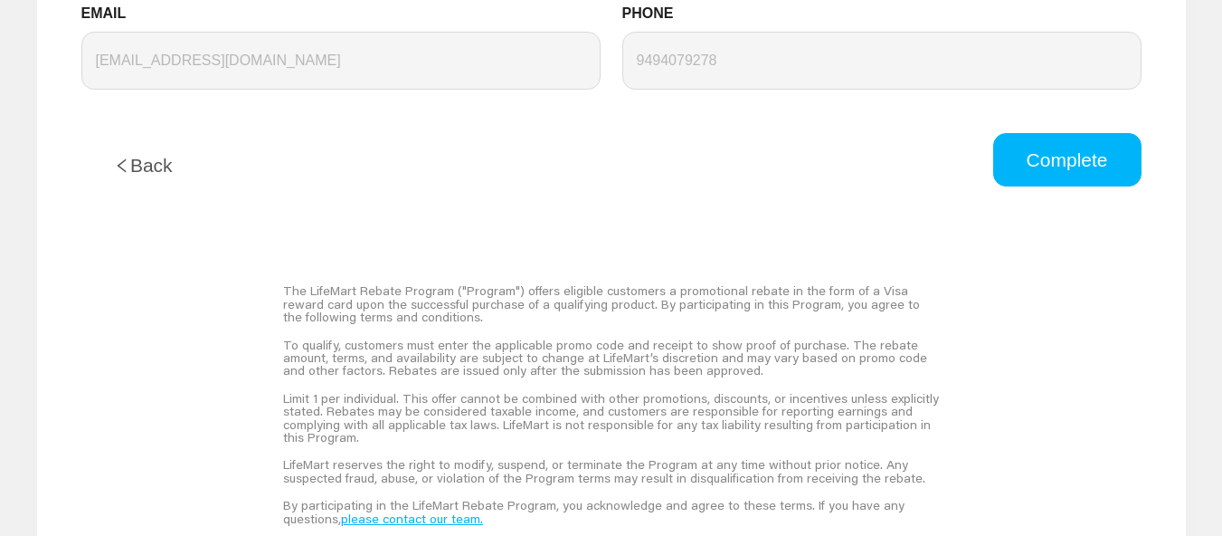
click at [133, 147] on button "Back" at bounding box center [143, 165] width 124 height 65
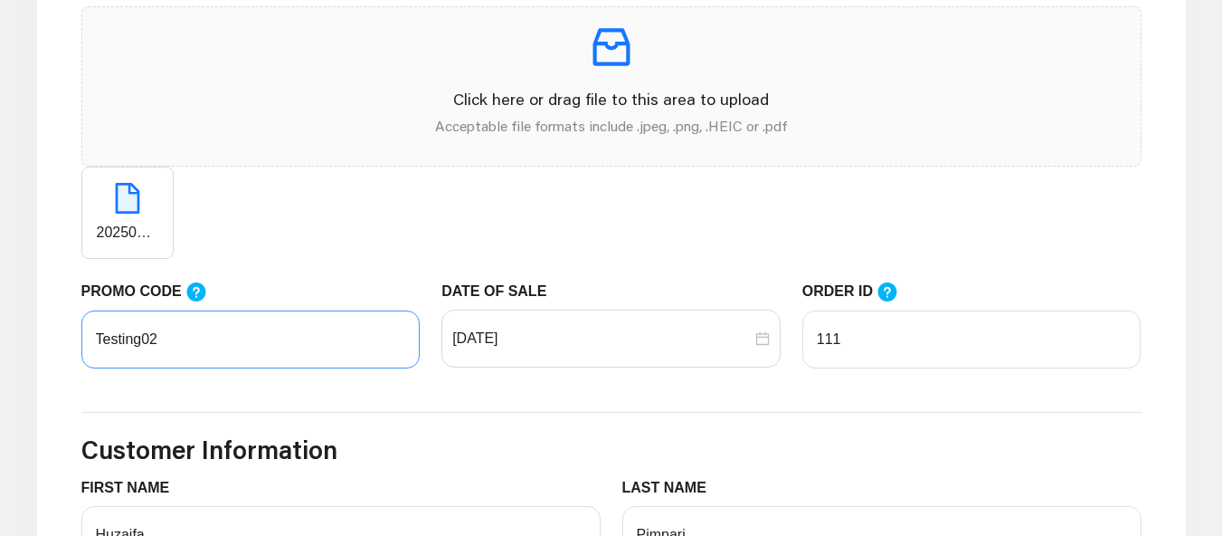
scroll to position [905, 0]
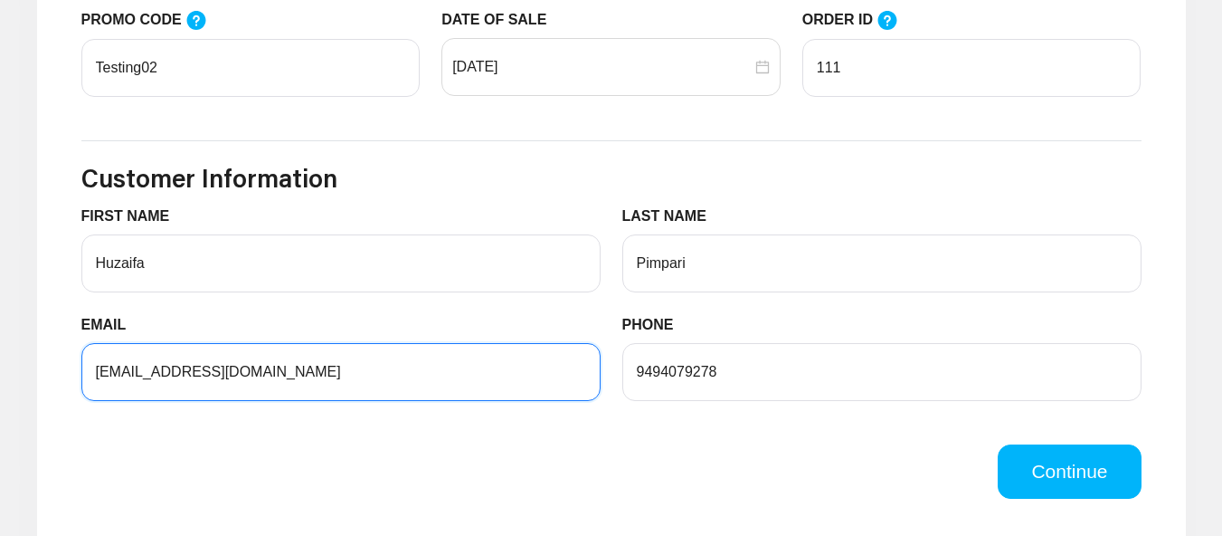
click at [194, 373] on input "[EMAIL_ADDRESS][DOMAIN_NAME]" at bounding box center [340, 372] width 519 height 58
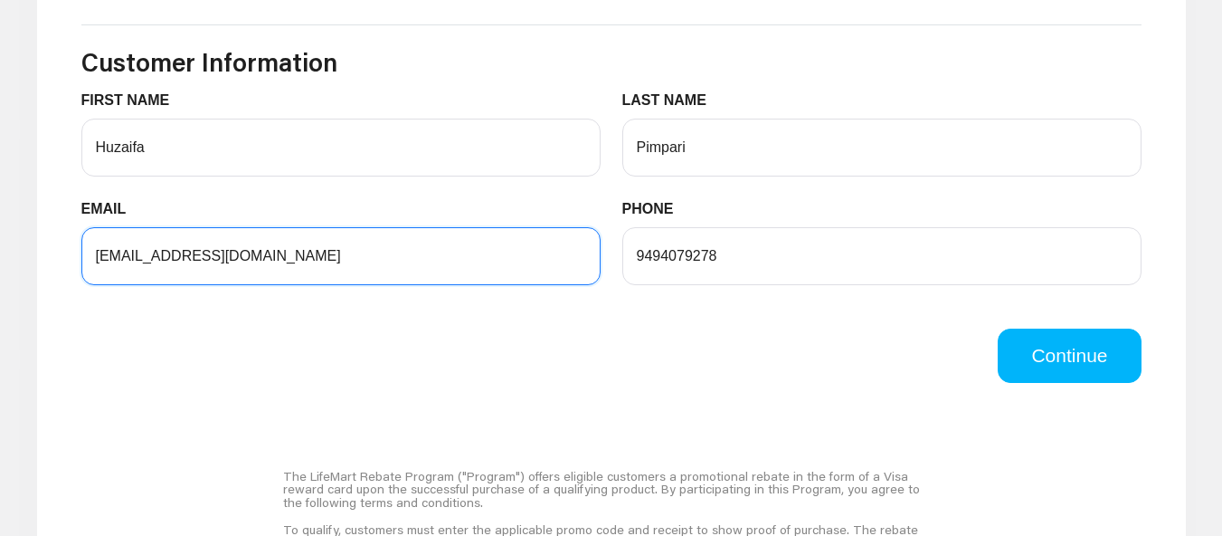
scroll to position [1357, 0]
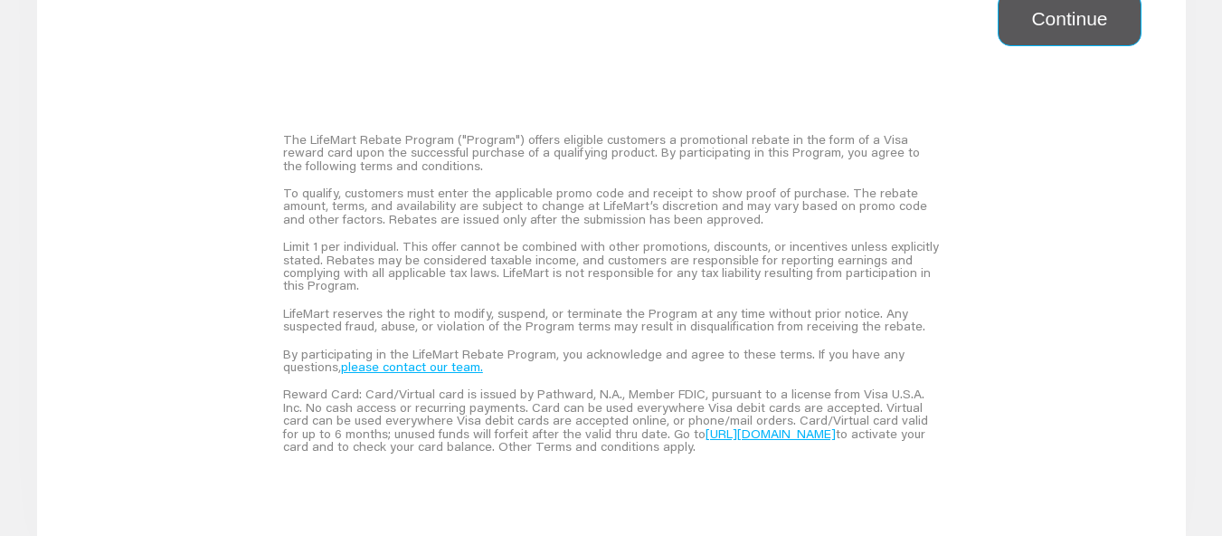
type input "huzaifapimpari+1@gmail.com"
click at [1107, 5] on button "Continue" at bounding box center [1069, 19] width 143 height 54
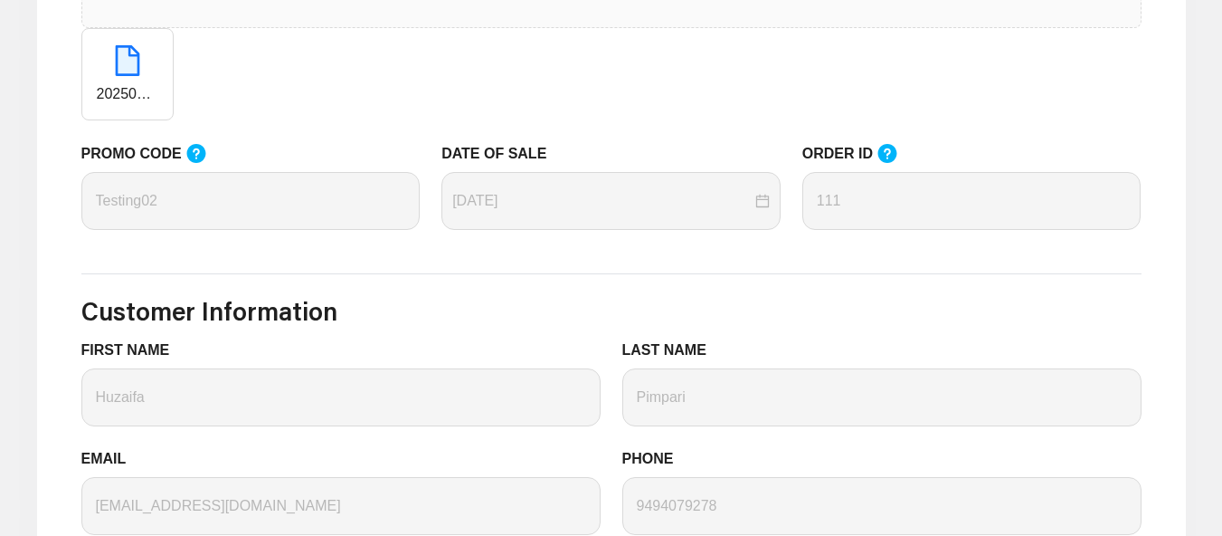
scroll to position [1184, 0]
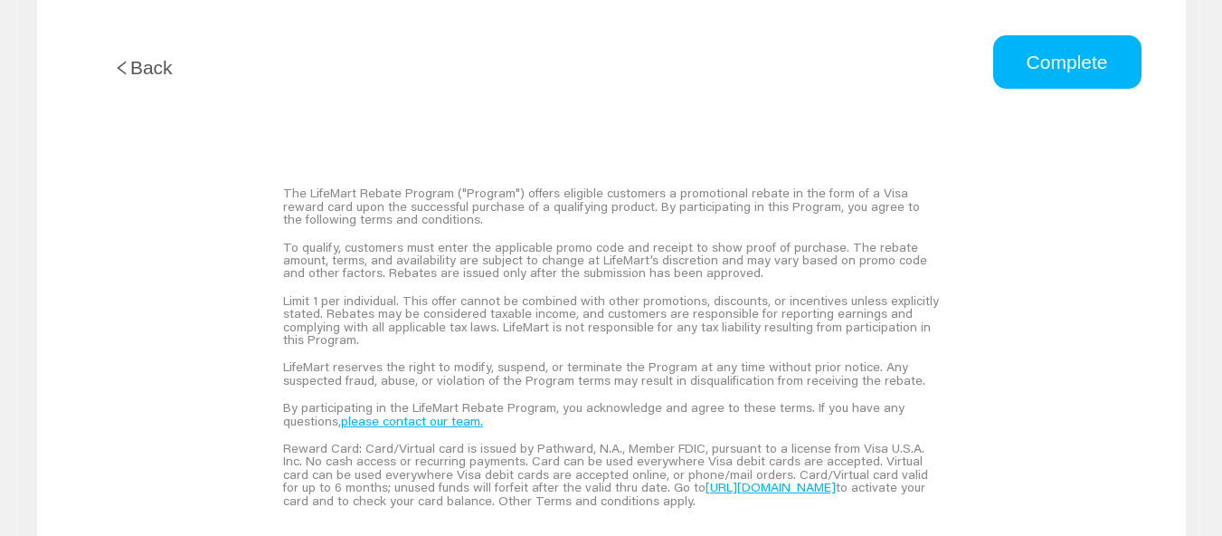
click at [1076, 67] on button "Complete" at bounding box center [1067, 62] width 148 height 54
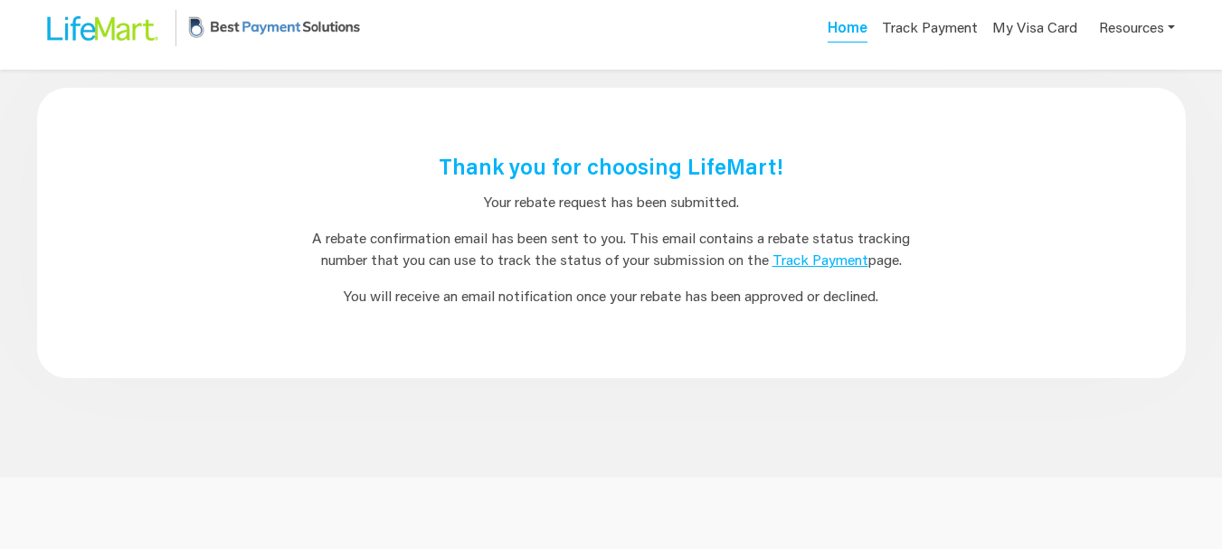
scroll to position [0, 0]
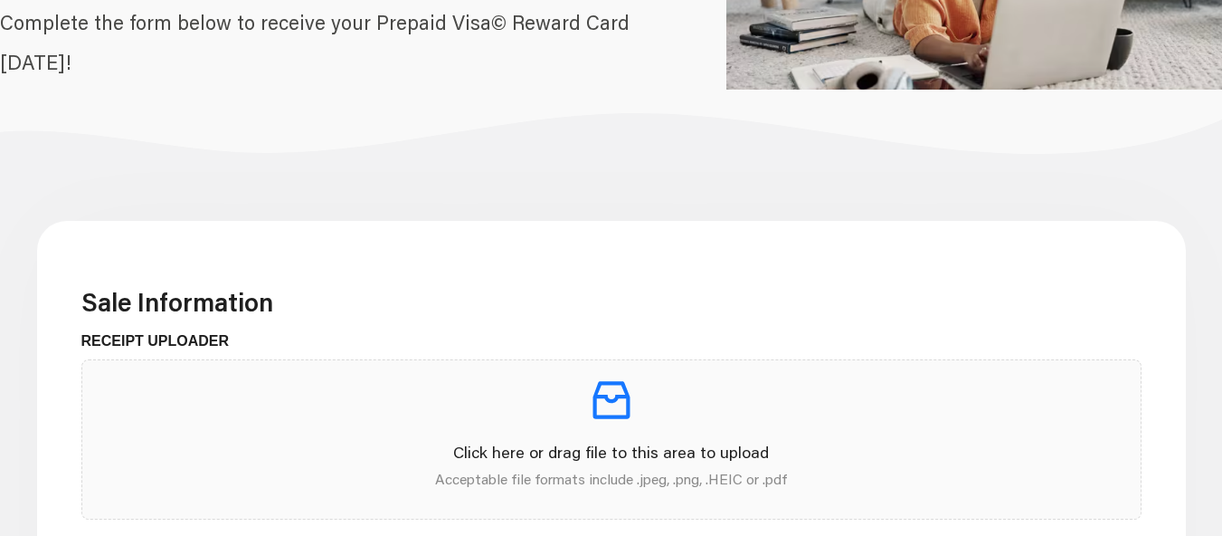
scroll to position [452, 0]
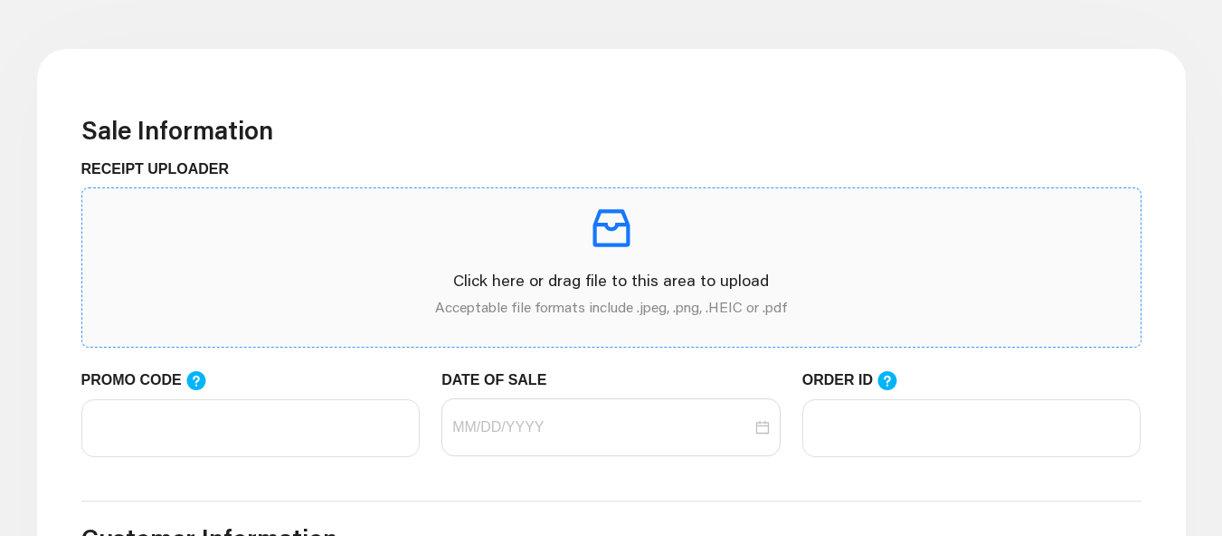
click at [459, 230] on p at bounding box center [612, 228] width 1030 height 51
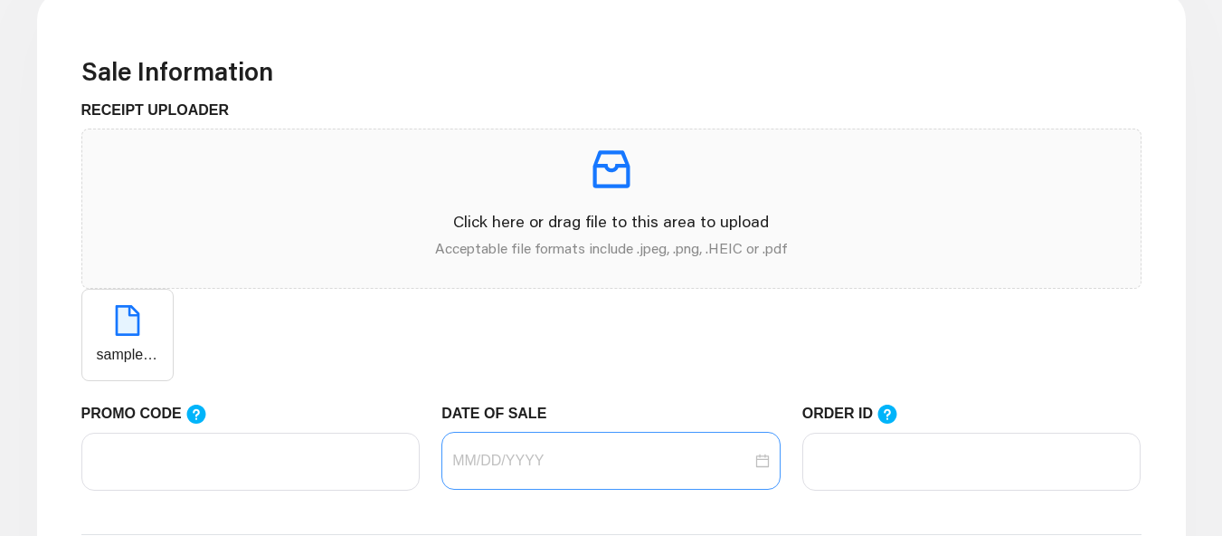
scroll to position [543, 0]
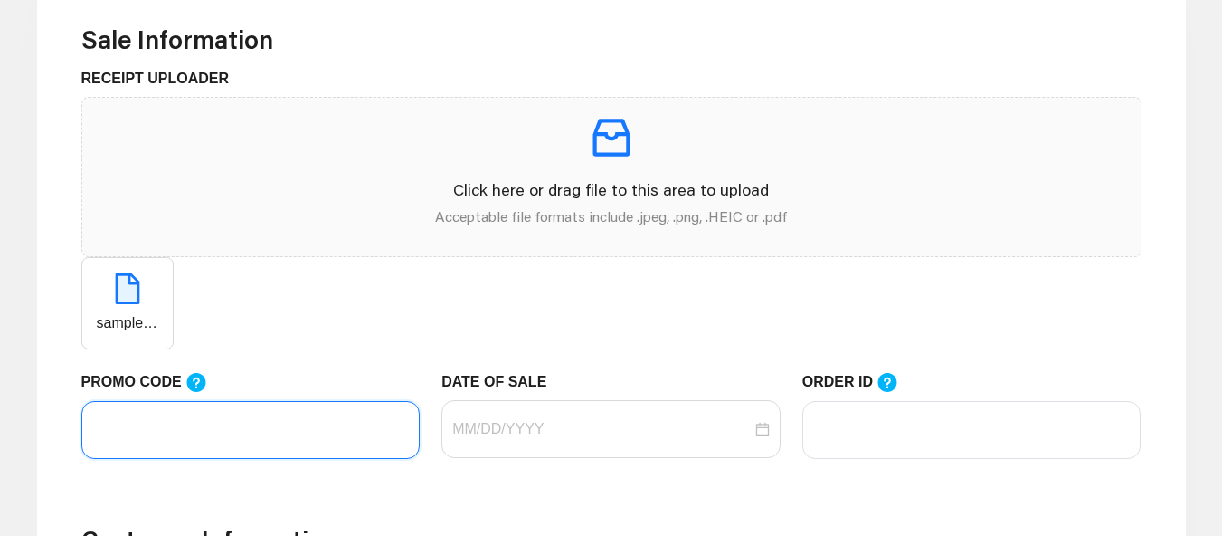
click at [218, 441] on input "PROMO CODE" at bounding box center [250, 430] width 339 height 58
type input "Huzaifa 1"
drag, startPoint x: 175, startPoint y: 449, endPoint x: 18, endPoint y: 448, distance: 156.5
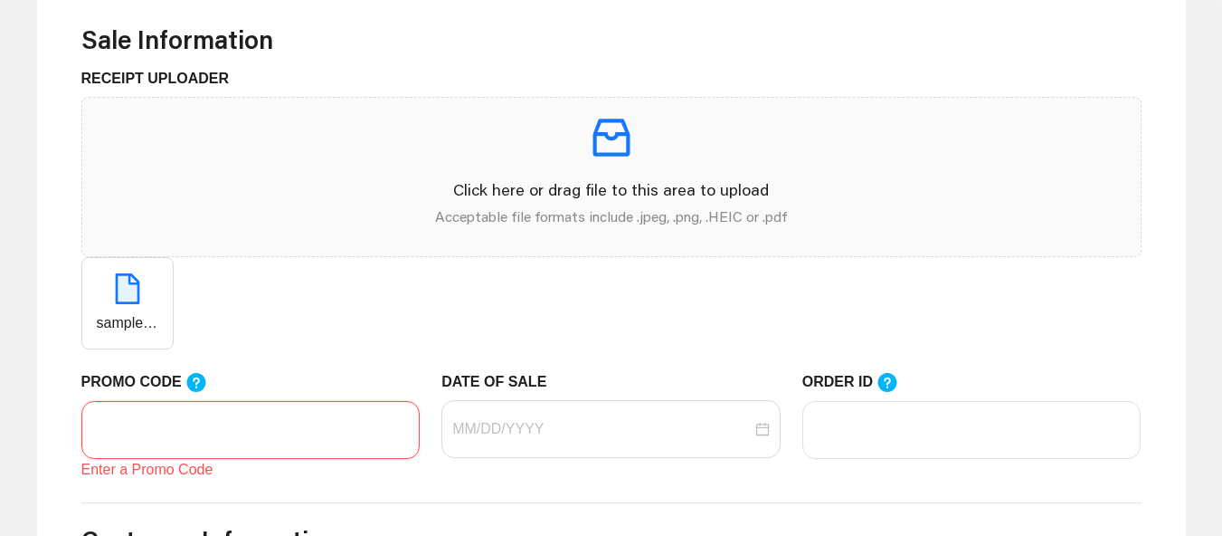
paste input "Testing02"
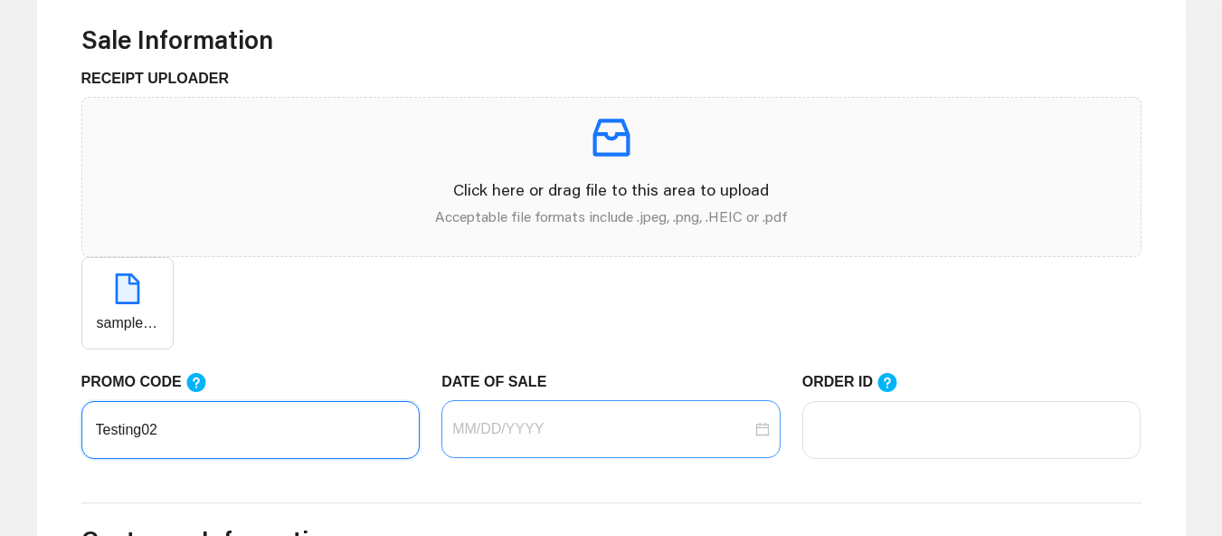
type input "Testing02"
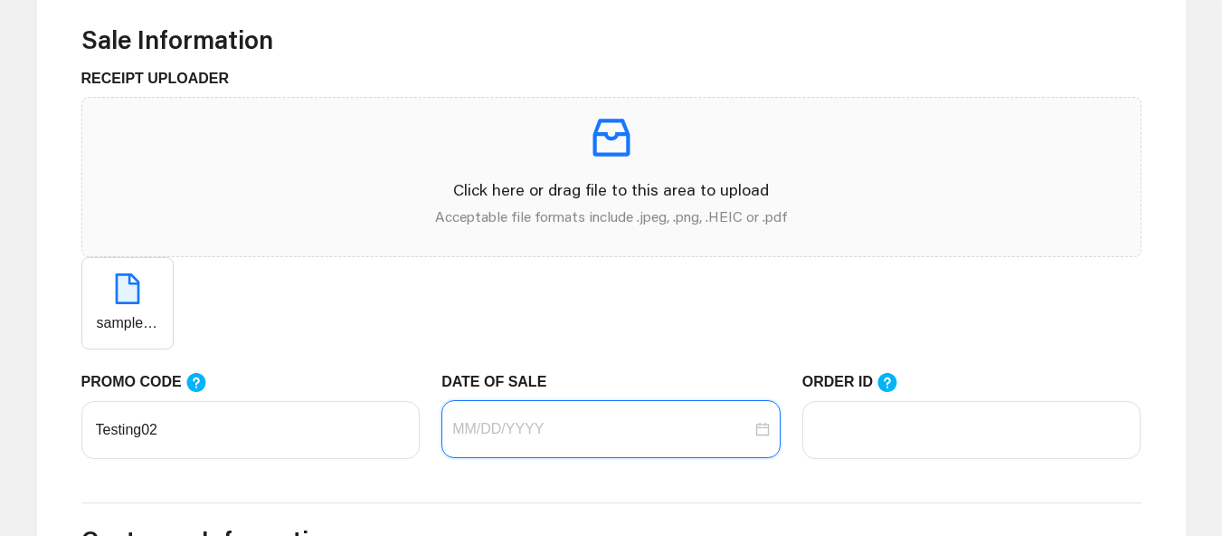
drag, startPoint x: 460, startPoint y: 435, endPoint x: 468, endPoint y: 430, distance: 9.8
click at [460, 435] on input "DATE OF SALE" at bounding box center [601, 429] width 299 height 22
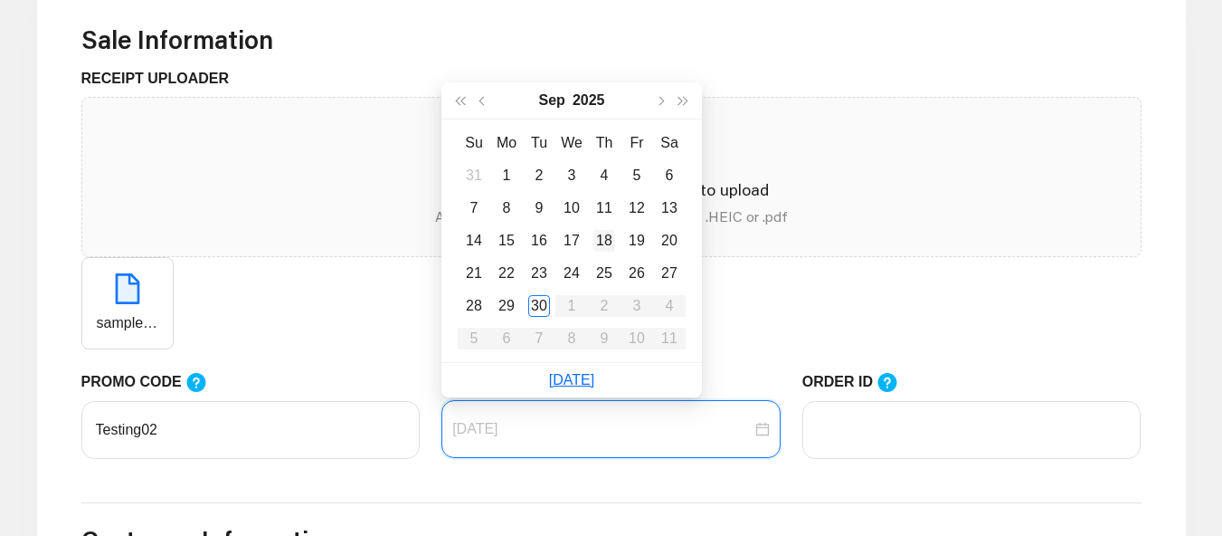
type input "[DATE]"
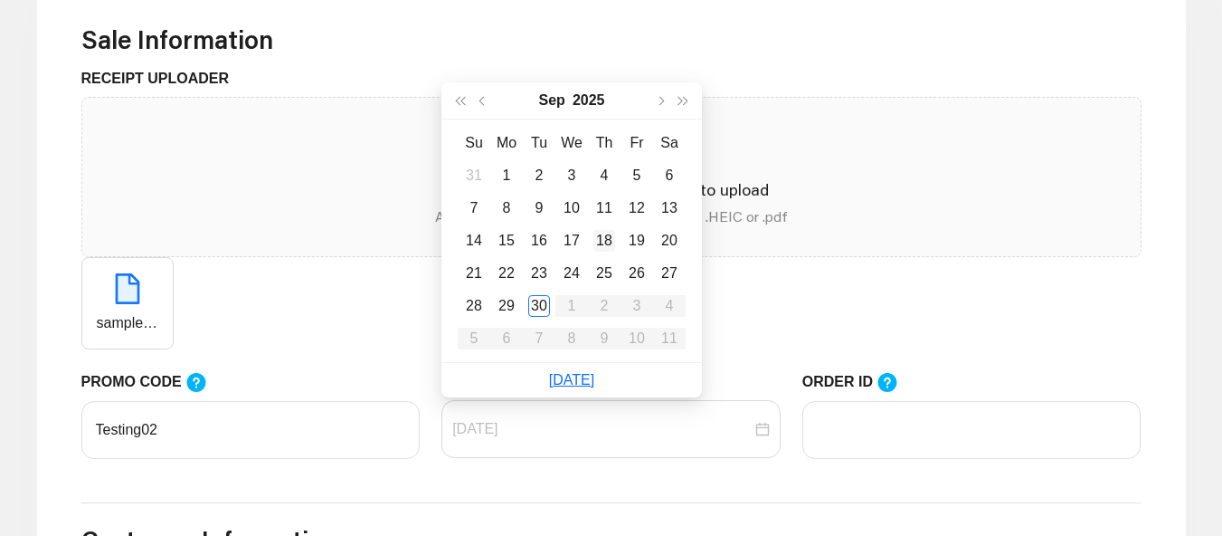
click at [607, 230] on div "18" at bounding box center [604, 241] width 22 height 22
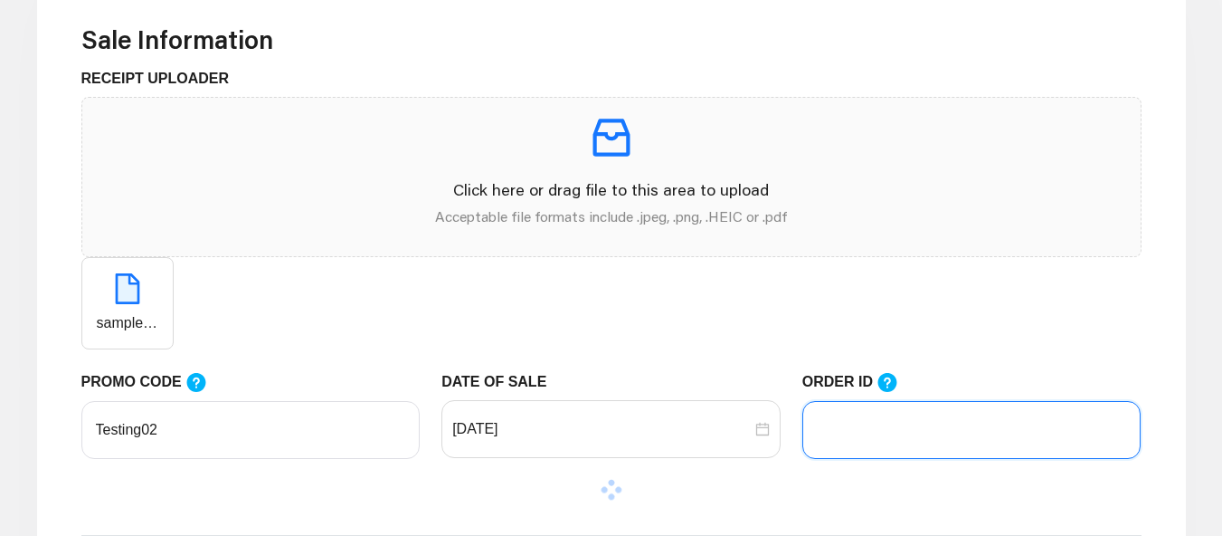
click at [841, 428] on input "ORDER ID" at bounding box center [971, 430] width 339 height 58
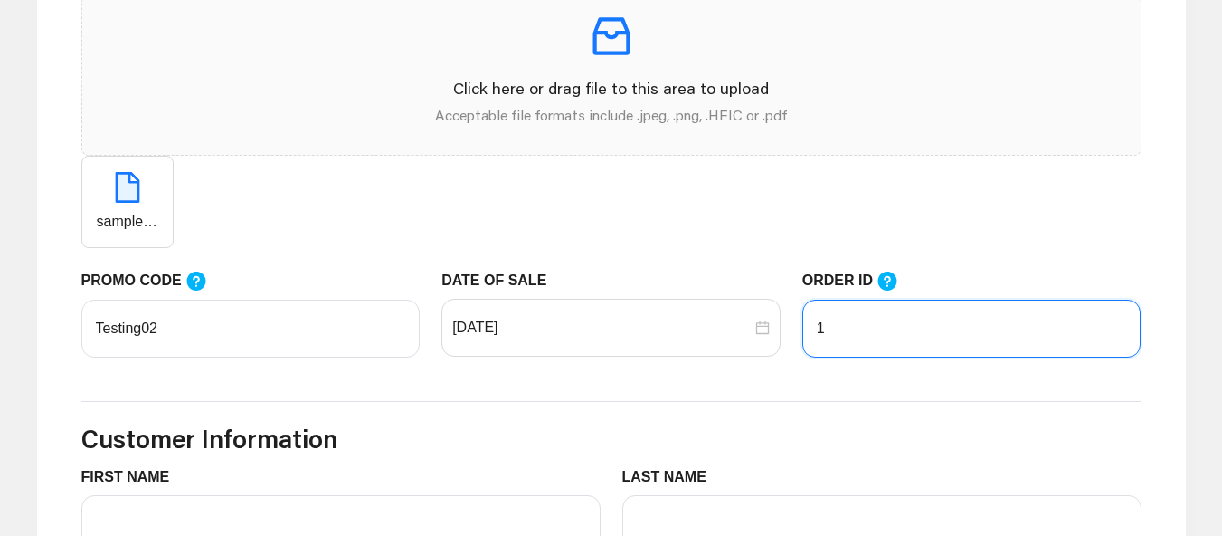
scroll to position [814, 0]
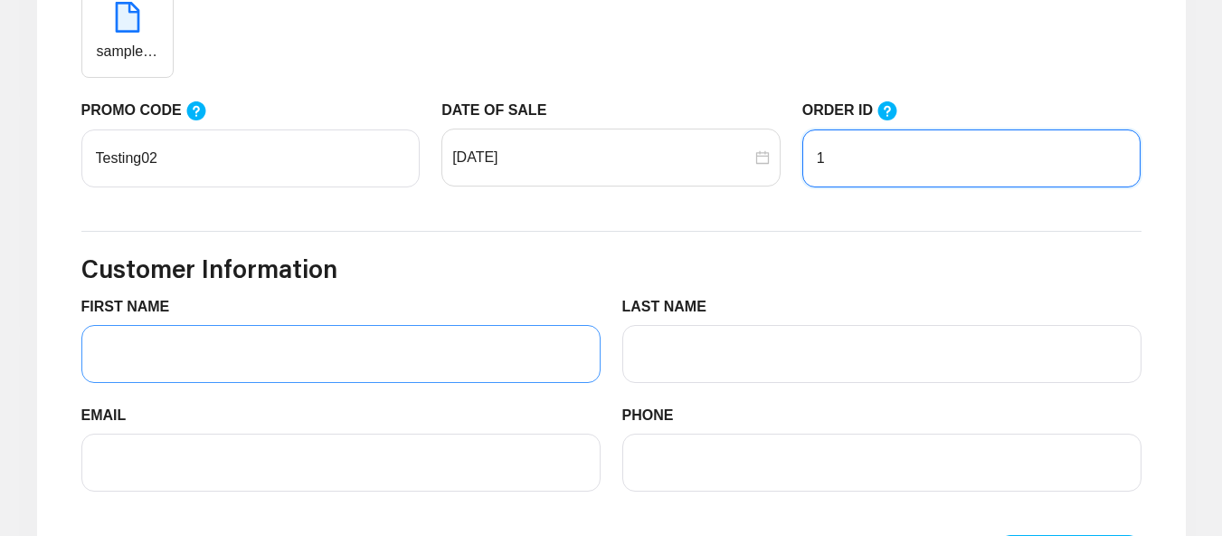
type input "1"
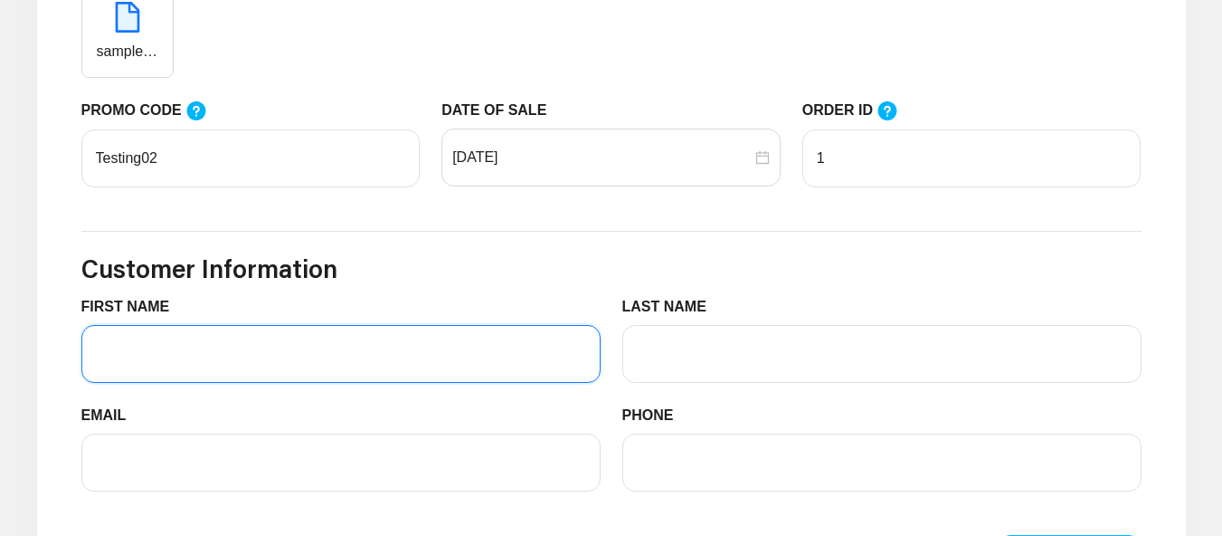
click at [250, 358] on input "FIRST NAME" at bounding box center [340, 354] width 519 height 58
type input "Huzaifa"
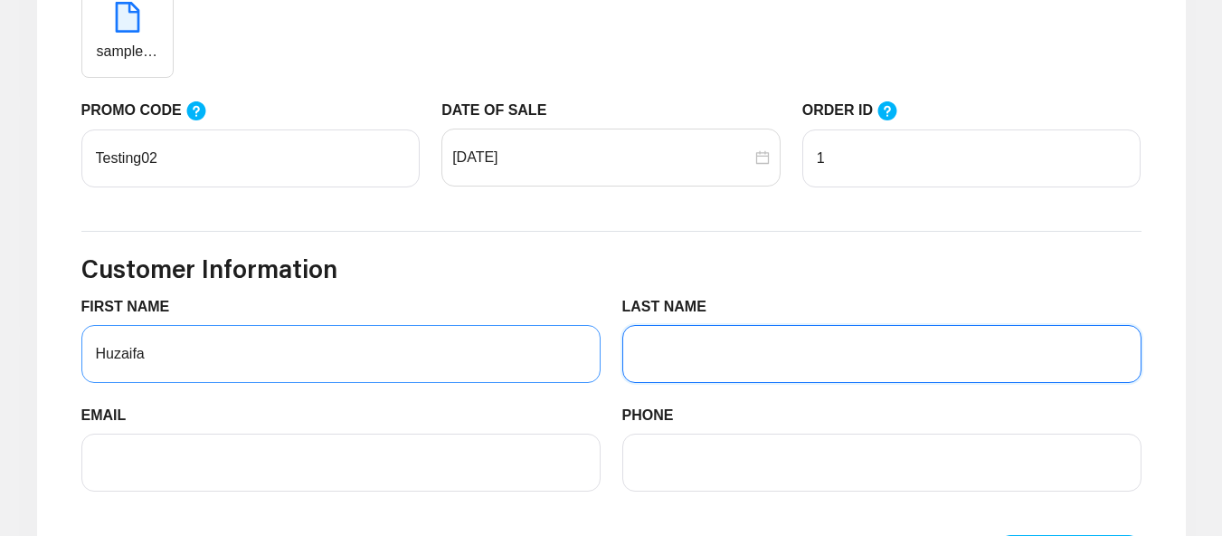
type input "Pimpari"
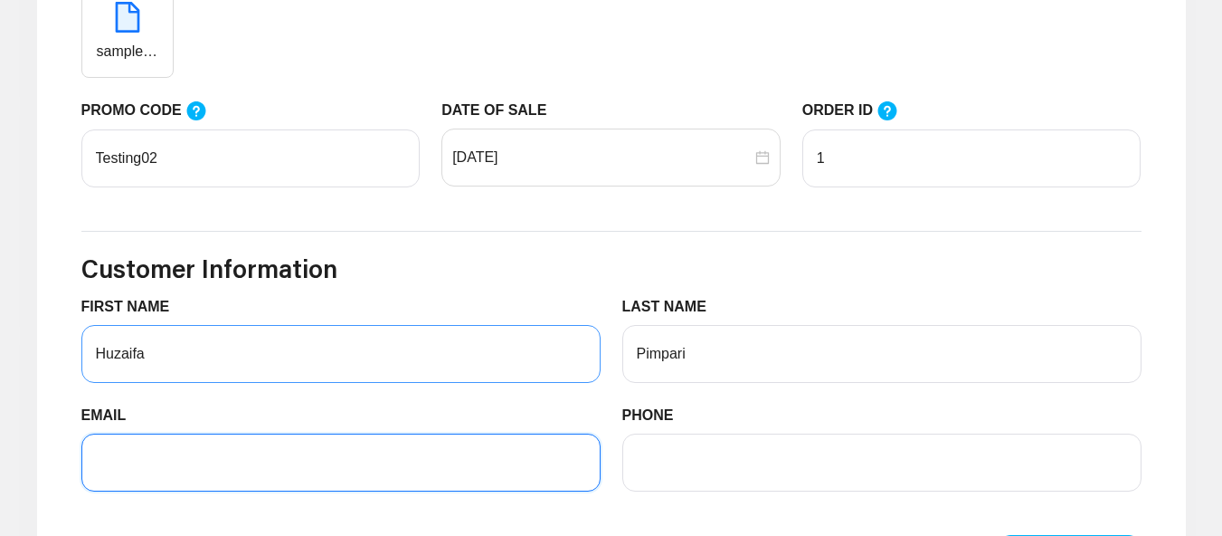
type input "[EMAIL_ADDRESS][DOMAIN_NAME]"
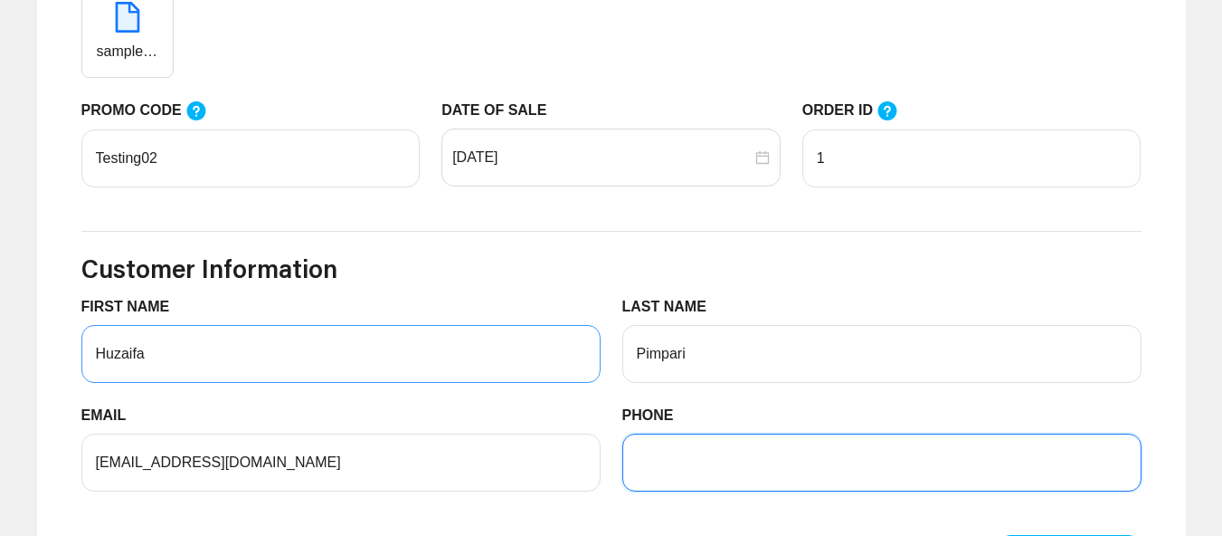
type input "09494079278"
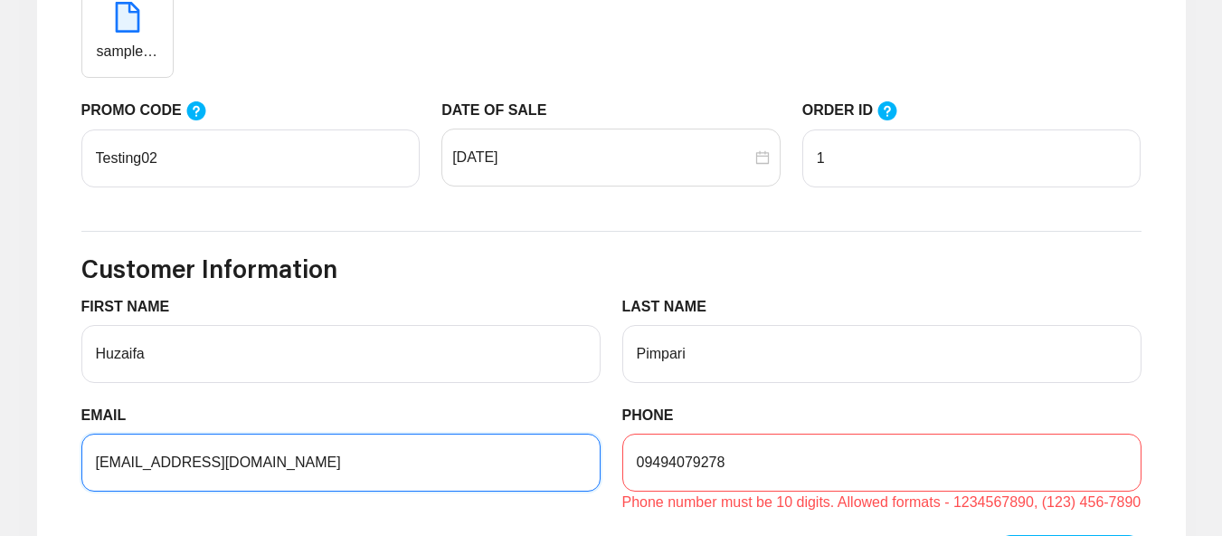
click at [193, 471] on input "[EMAIL_ADDRESS][DOMAIN_NAME]" at bounding box center [340, 462] width 519 height 58
type input "huzaifapimpari+1@gmail.com"
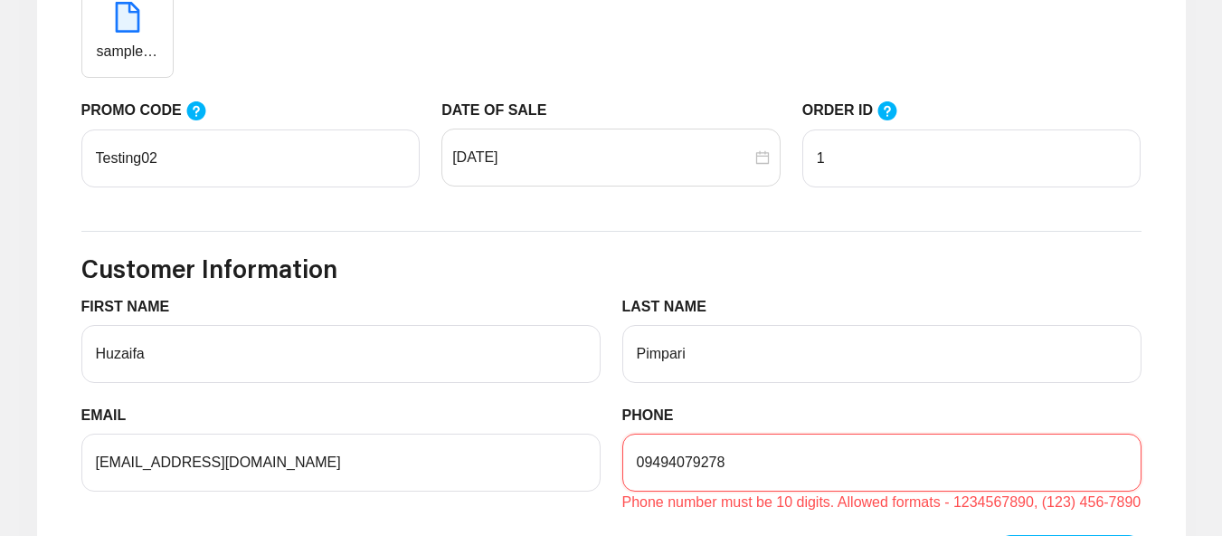
click at [648, 470] on input "09494079278" at bounding box center [881, 462] width 519 height 58
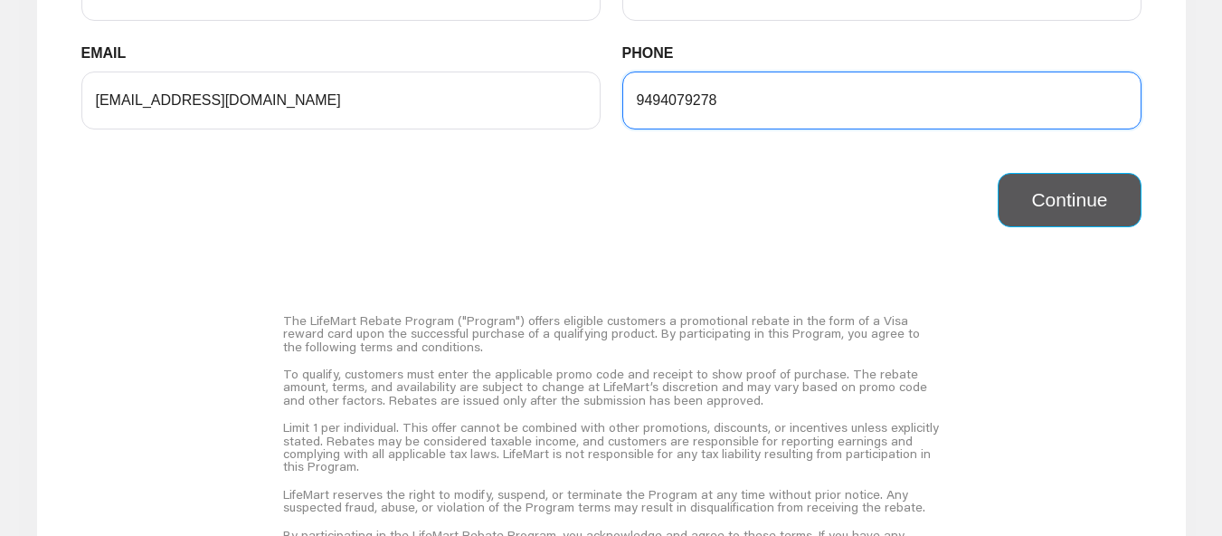
type input "9494079278"
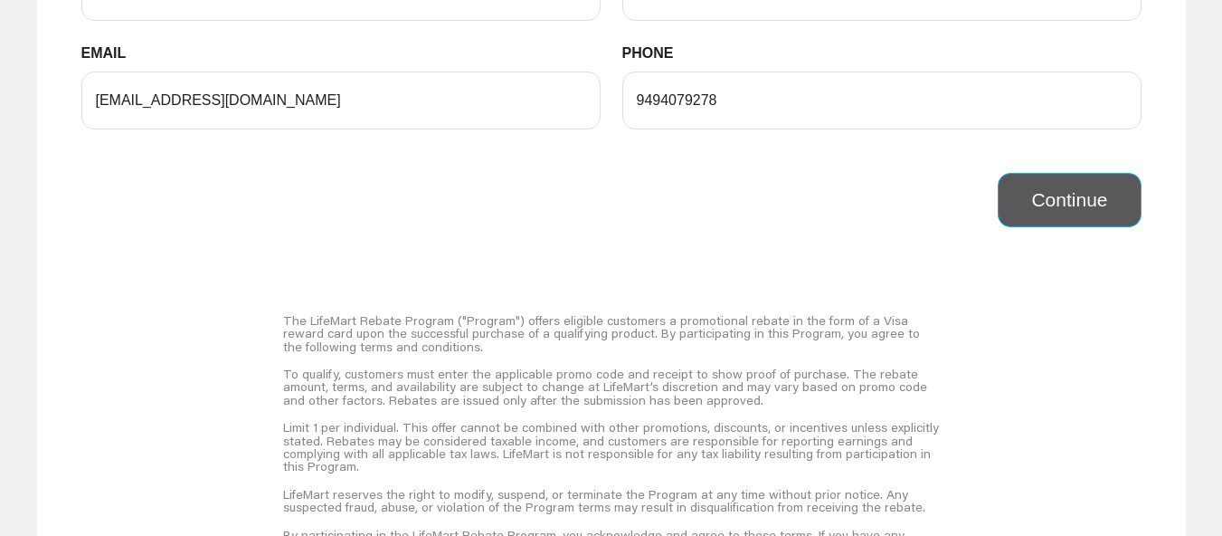
click at [1076, 197] on button "Continue" at bounding box center [1069, 200] width 143 height 54
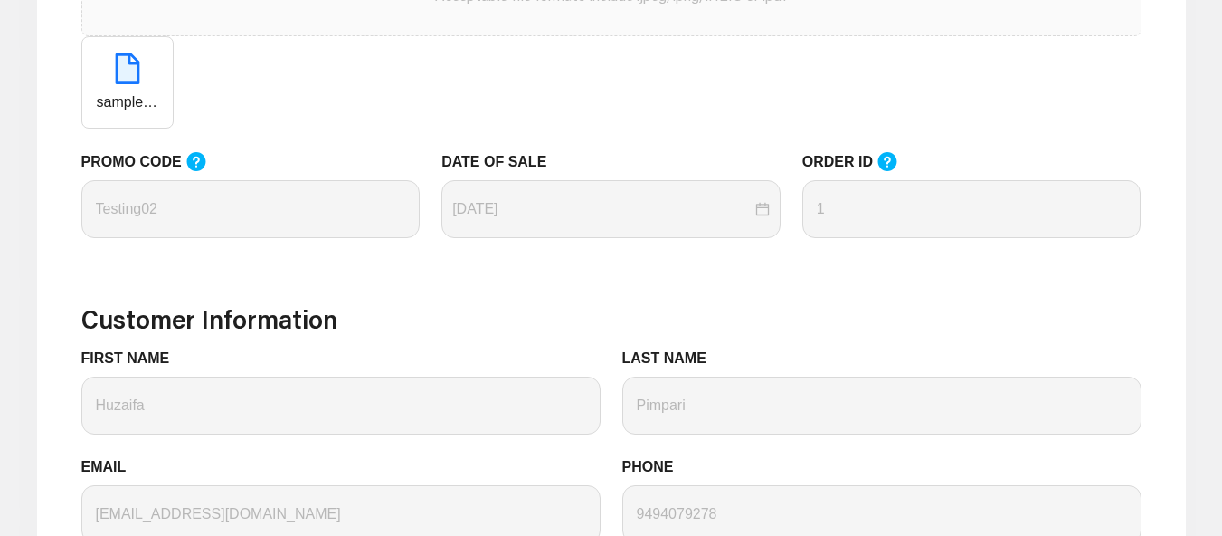
scroll to position [1176, 0]
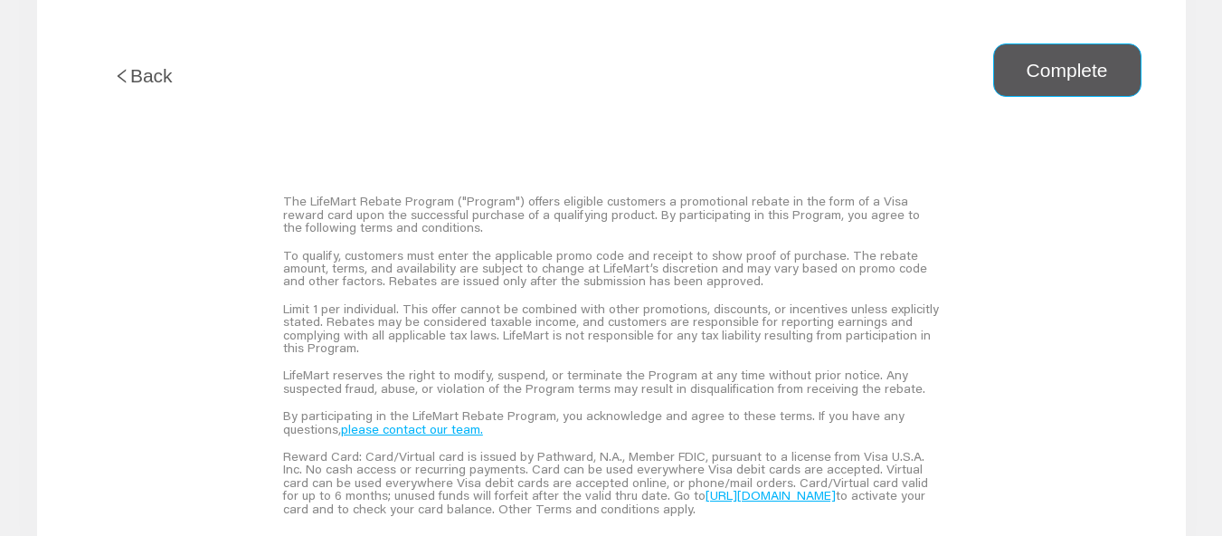
click at [1107, 80] on button "Complete" at bounding box center [1067, 70] width 148 height 54
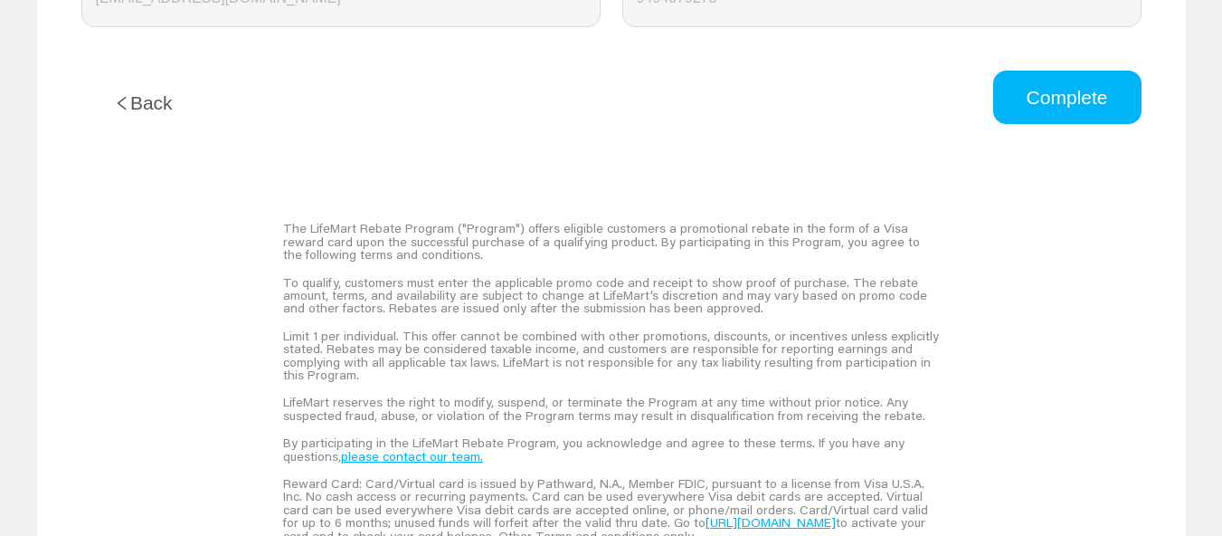
click at [137, 106] on button "Back" at bounding box center [143, 103] width 124 height 65
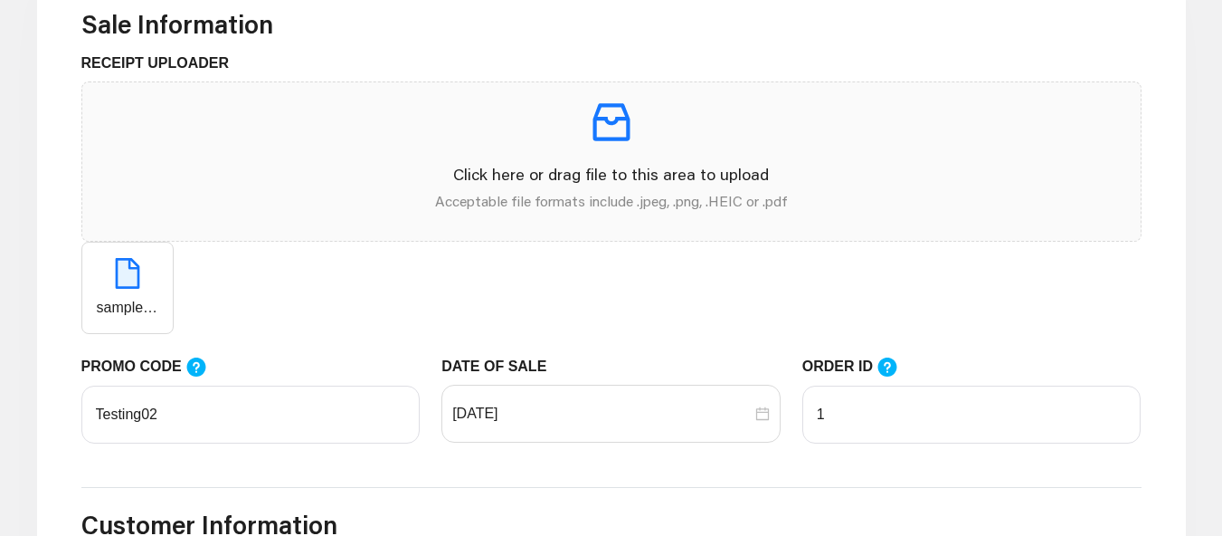
scroll to position [724, 0]
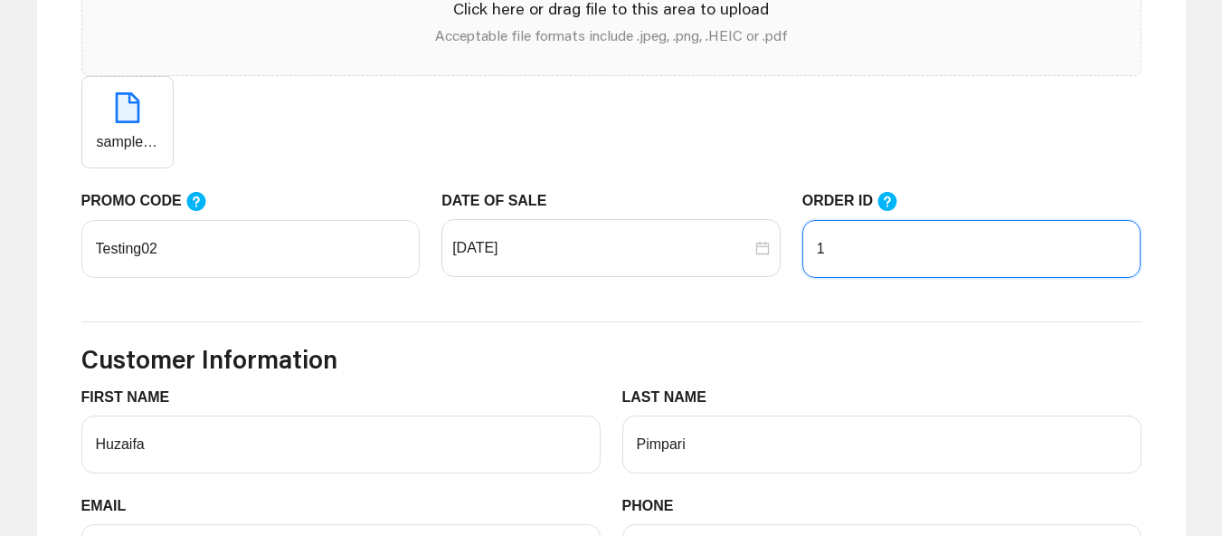
click at [844, 276] on input "1" at bounding box center [971, 249] width 339 height 58
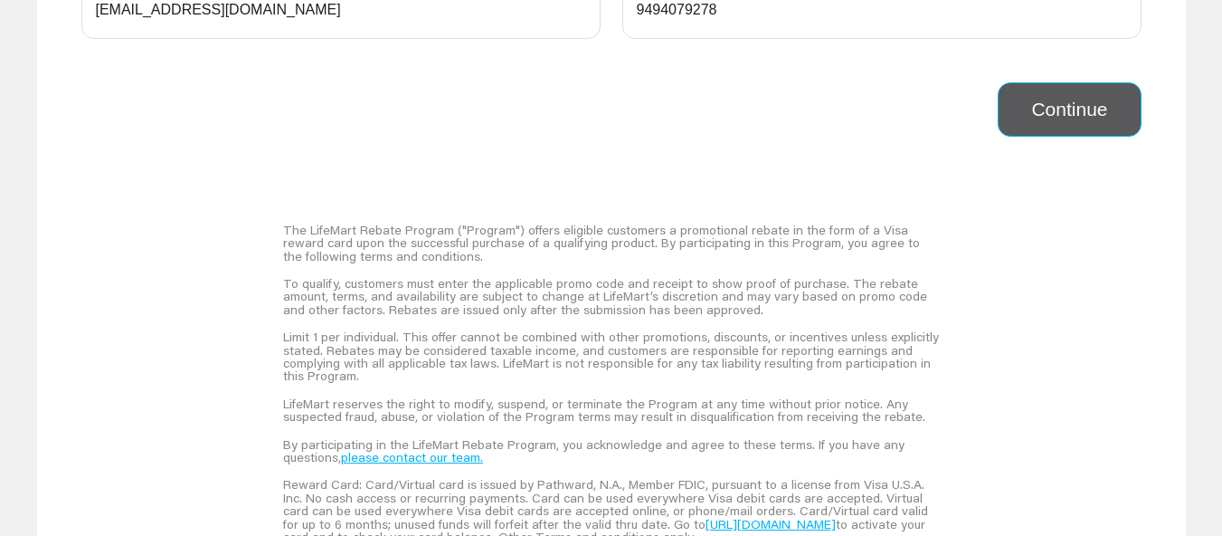
type input "10"
click at [1032, 120] on button "Continue" at bounding box center [1069, 109] width 143 height 54
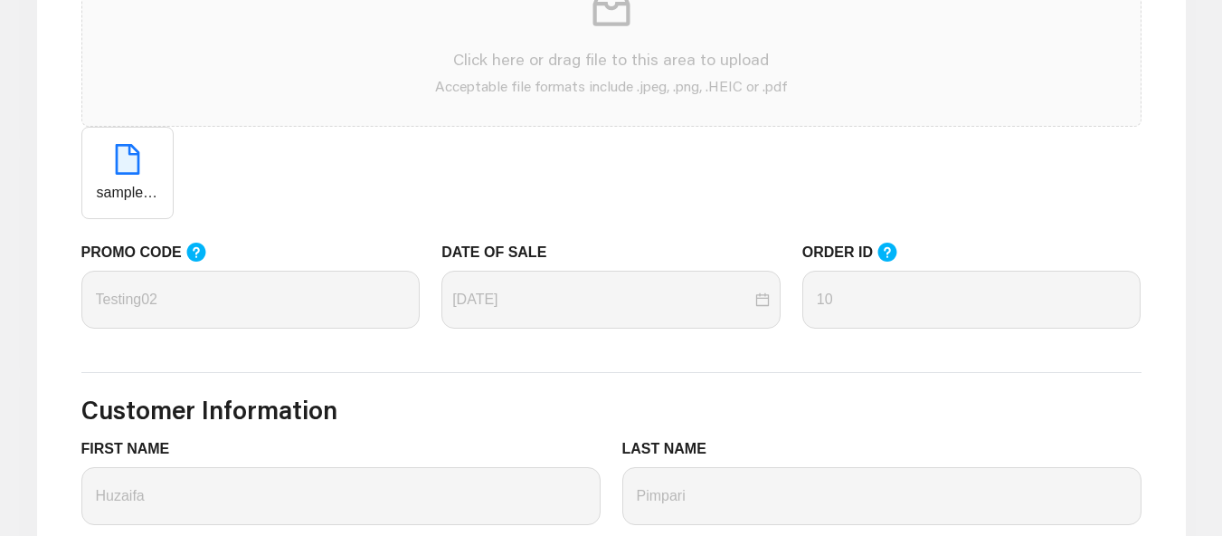
scroll to position [1086, 0]
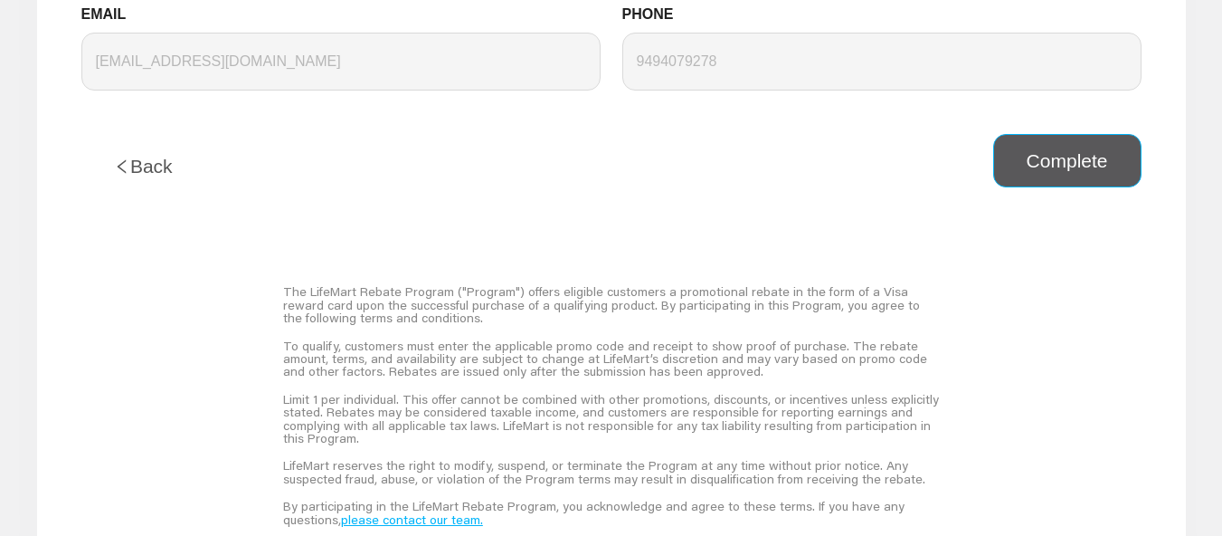
click at [1068, 153] on button "Complete" at bounding box center [1067, 161] width 148 height 54
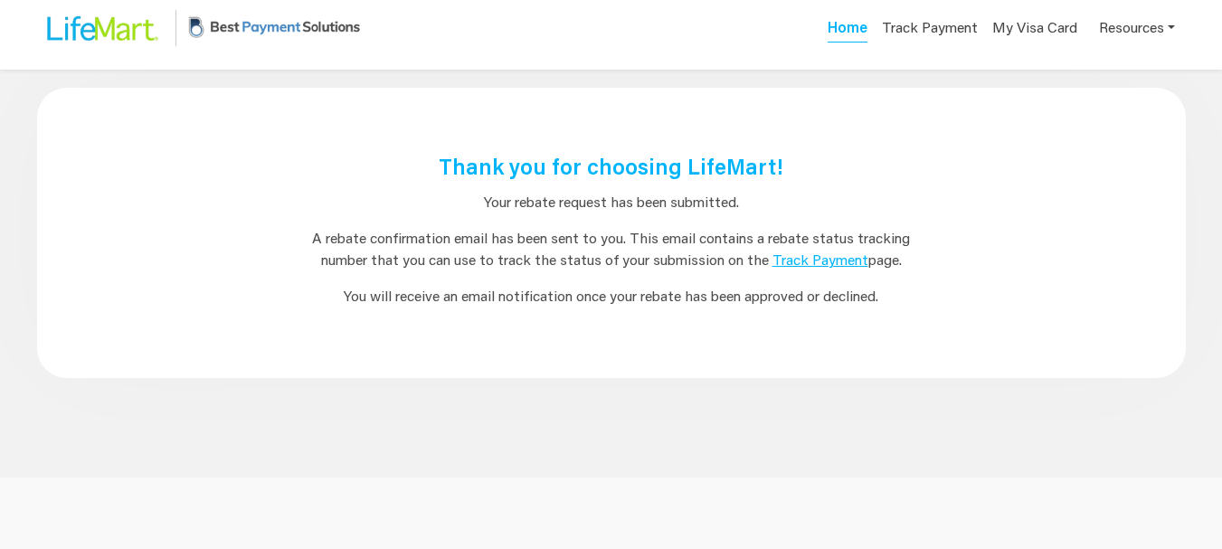
scroll to position [0, 0]
